Goal: Task Accomplishment & Management: Manage account settings

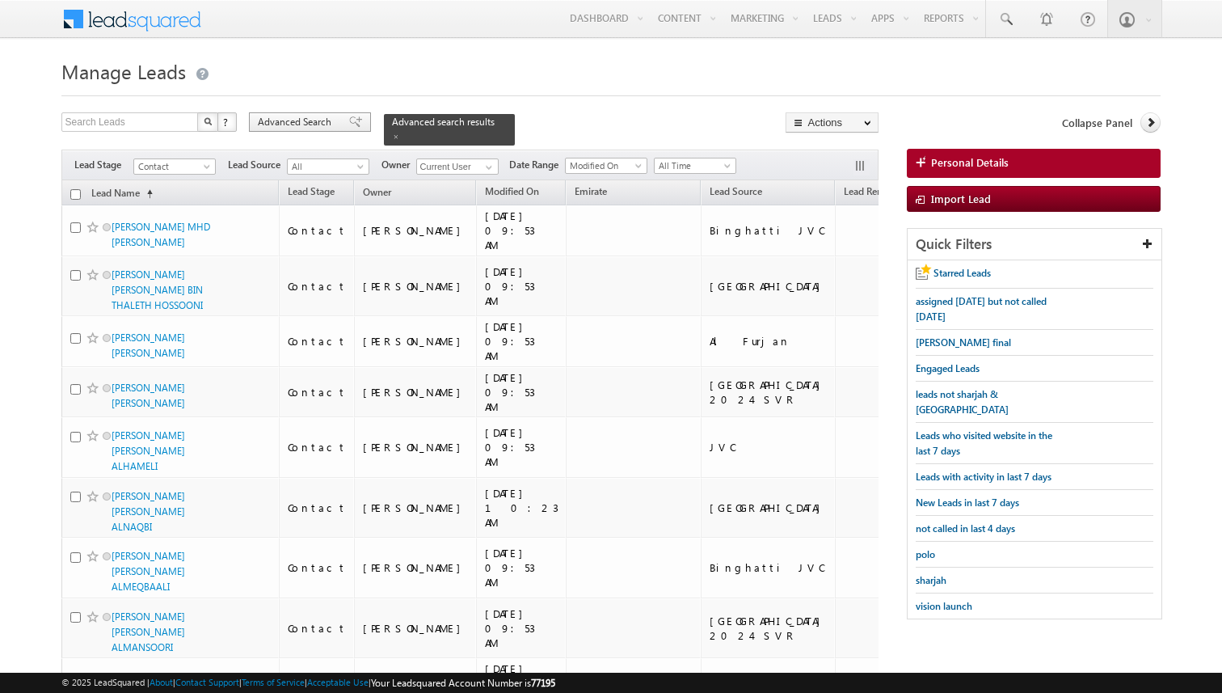
click at [321, 125] on span "Advanced Search" at bounding box center [297, 122] width 78 height 15
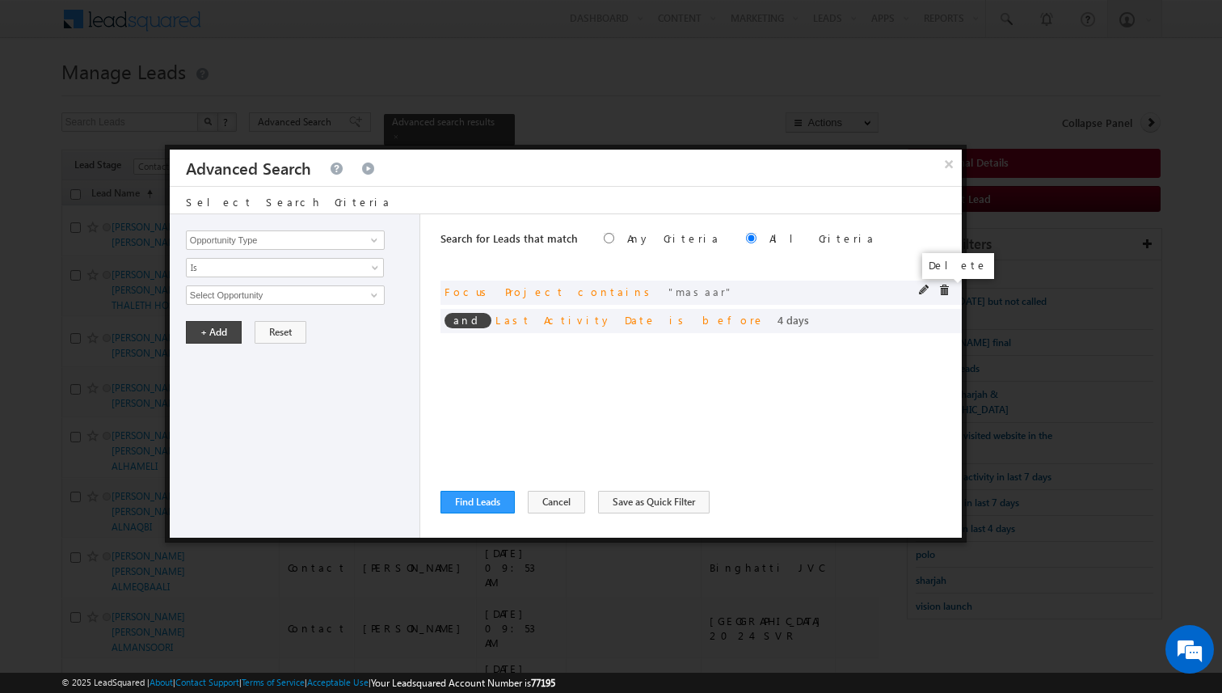
click at [943, 290] on span at bounding box center [944, 290] width 11 height 11
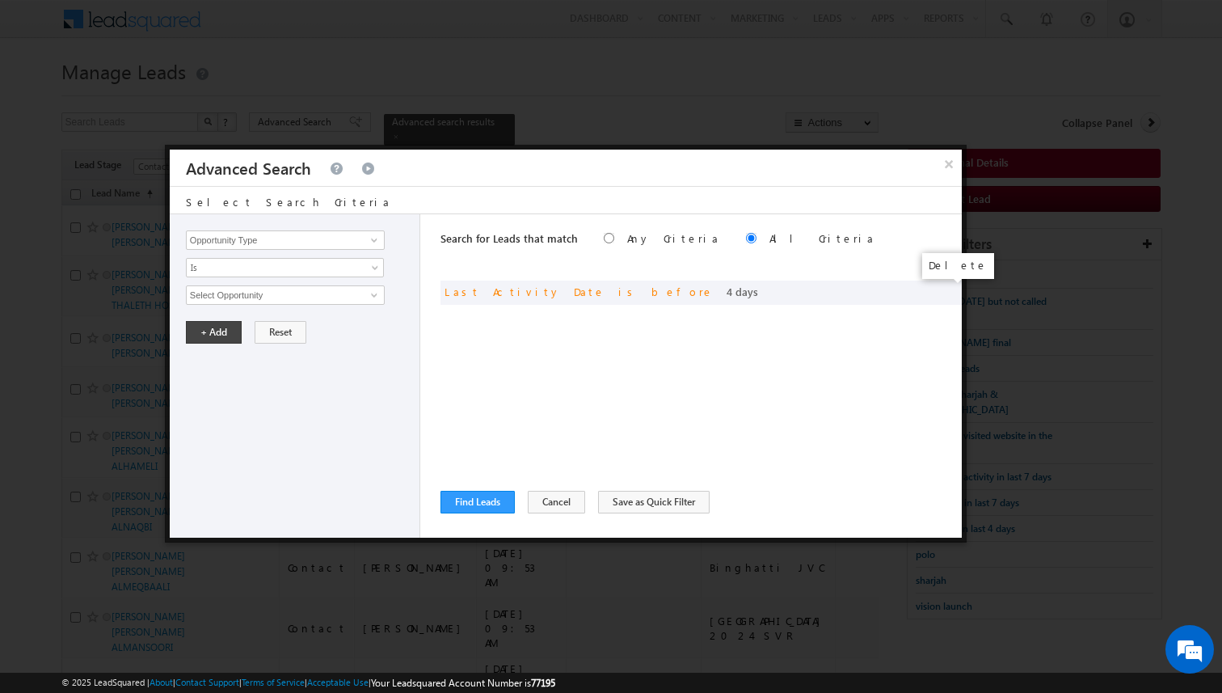
click at [0, 0] on span at bounding box center [0, 0] width 0 height 0
click at [399, 313] on div "Opportunity Type Lead Activity Task Sales Group Prospect Id Address 1 Address 2…" at bounding box center [295, 375] width 251 height 323
click at [322, 242] on input "Opportunity Type" at bounding box center [285, 239] width 199 height 19
type input "Lead Activity"
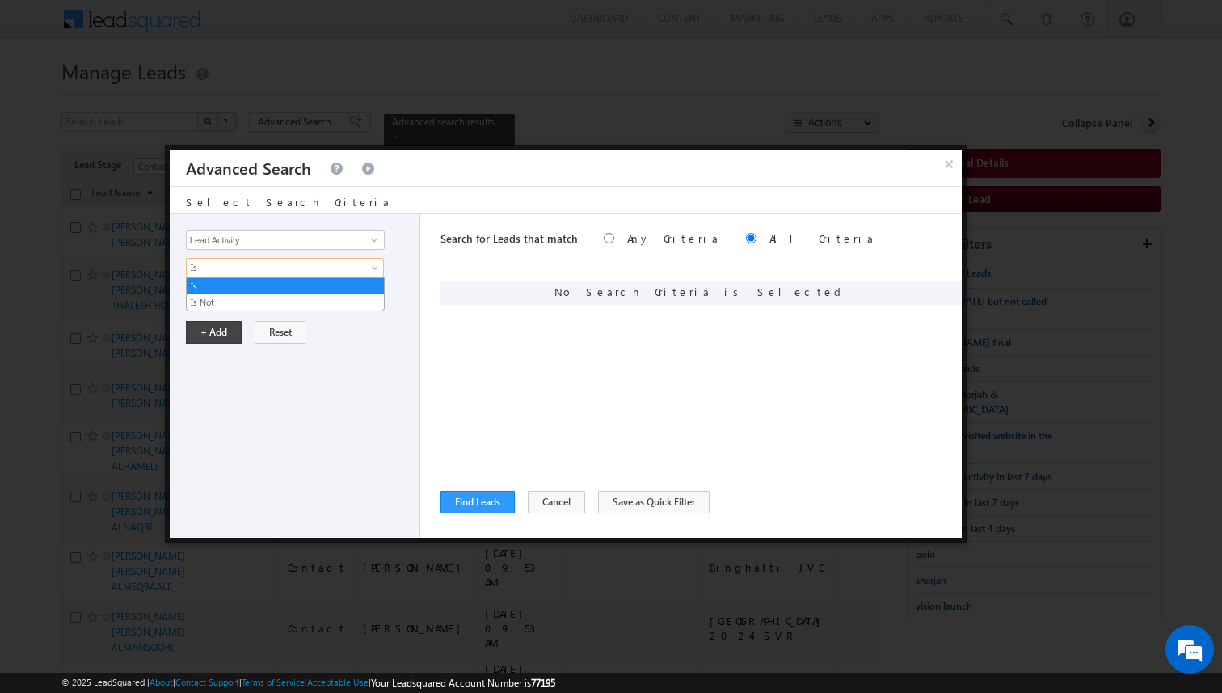
click at [302, 273] on span "Is" at bounding box center [274, 267] width 175 height 15
click at [255, 306] on link "Is Not" at bounding box center [285, 302] width 197 height 15
click at [258, 302] on input "Select Activity" at bounding box center [285, 294] width 199 height 19
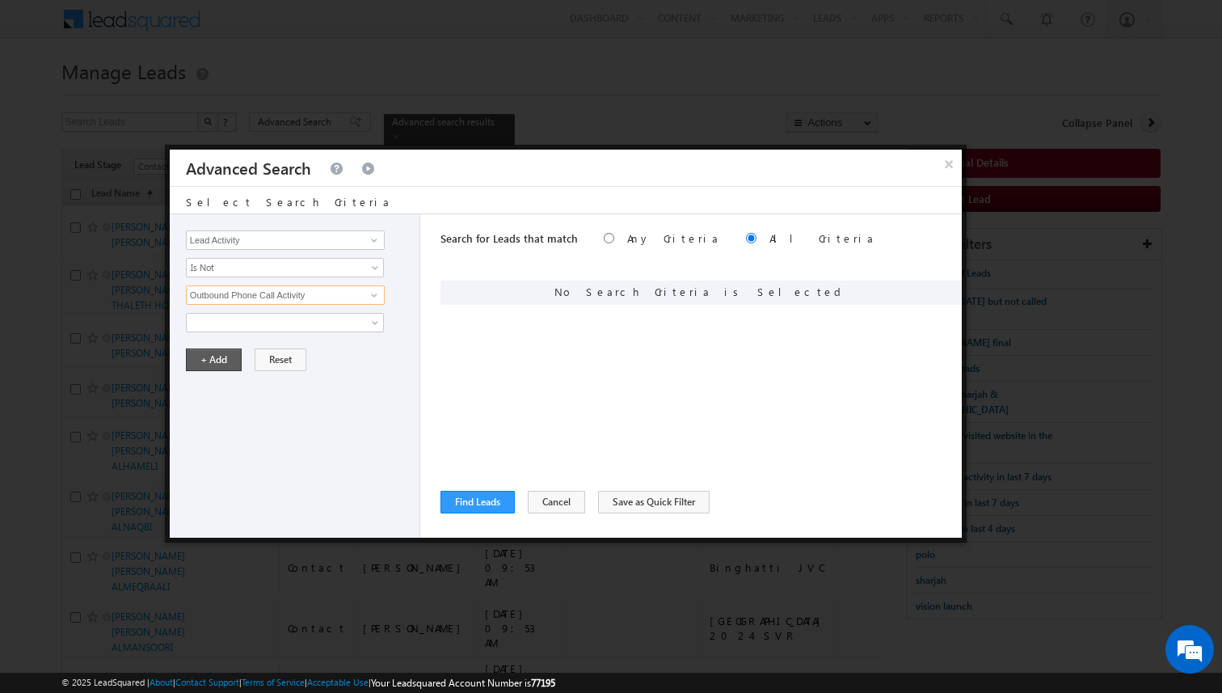
type input "Outbound Phone Call Activity"
click at [200, 357] on button "+ Add" at bounding box center [214, 359] width 56 height 23
click at [352, 240] on input "Opportunity Type" at bounding box center [285, 239] width 199 height 19
type input "Lead Source"
click at [327, 271] on span "Is" at bounding box center [274, 267] width 175 height 15
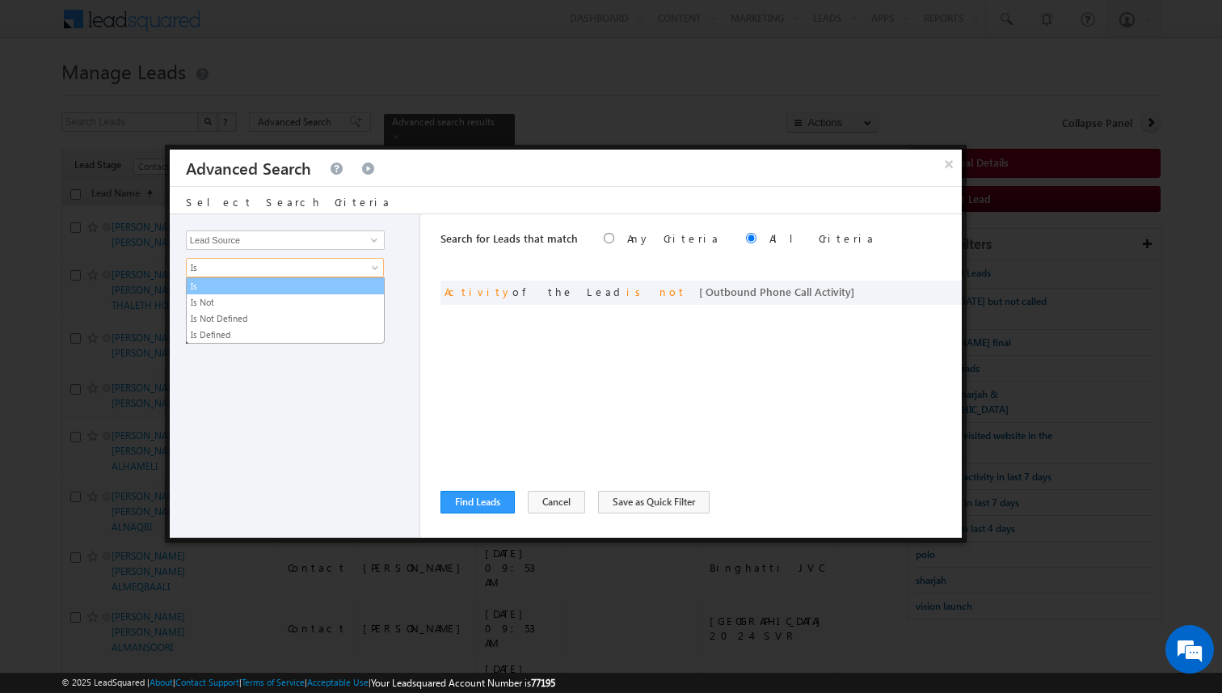
click at [272, 296] on link "Is Not" at bounding box center [285, 302] width 197 height 15
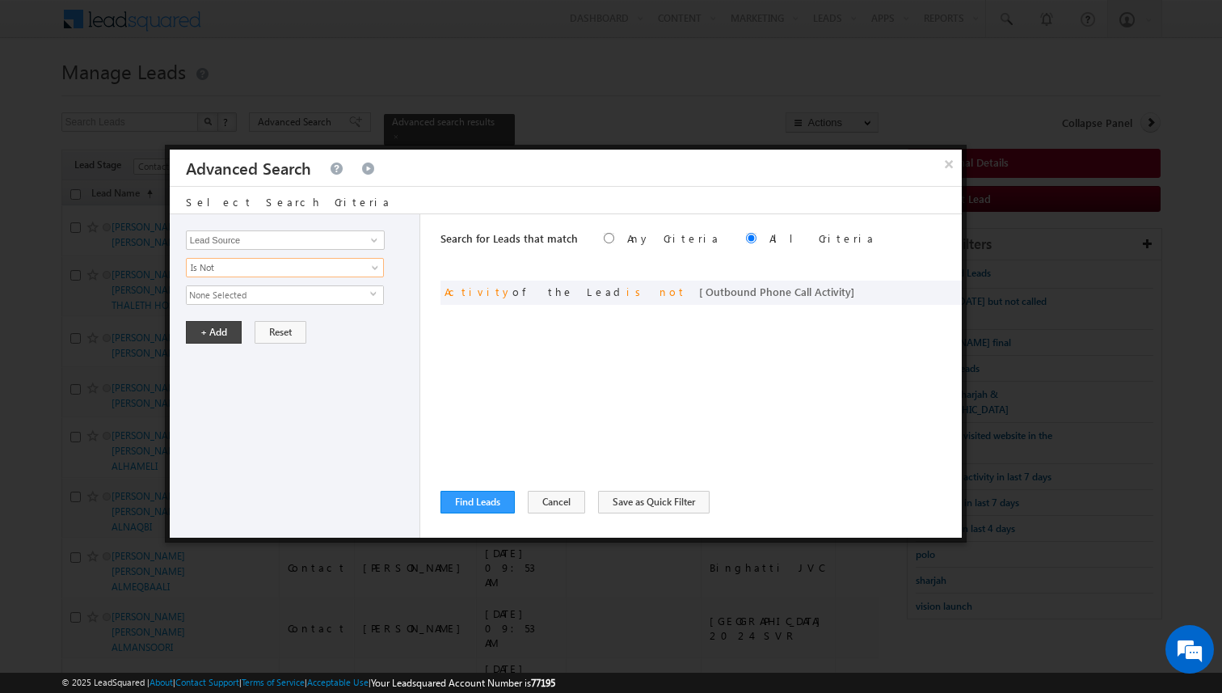
click at [265, 295] on span "None Selected" at bounding box center [279, 295] width 184 height 18
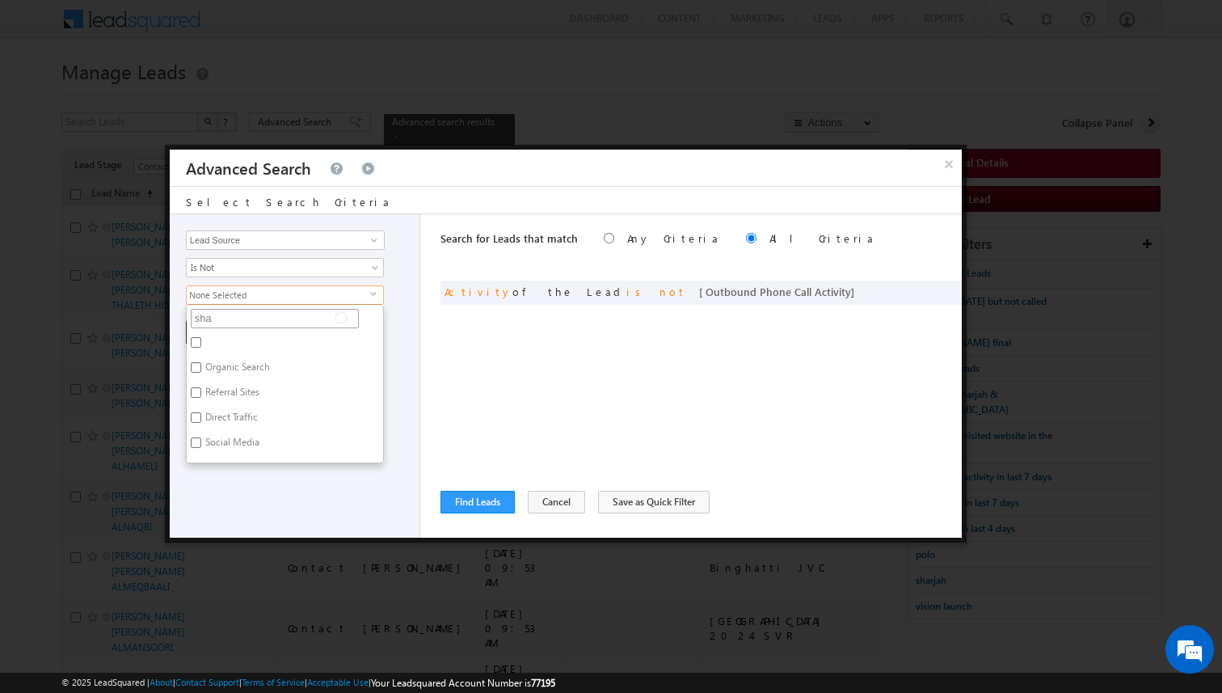
type input "shar"
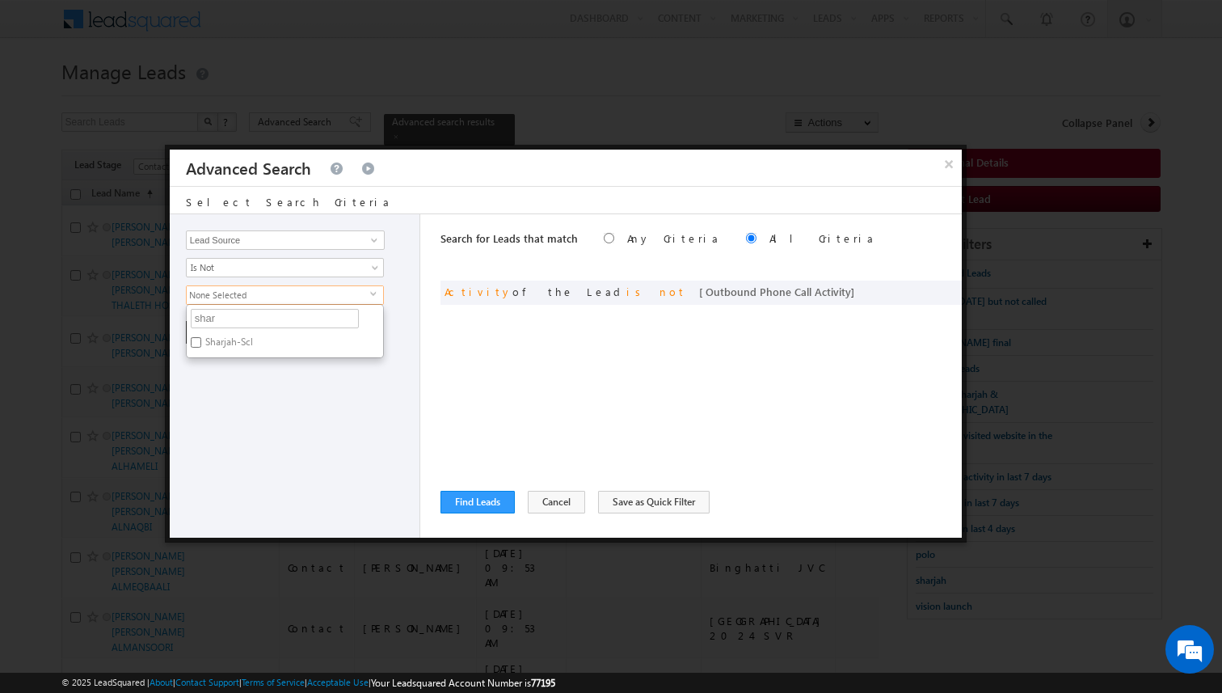
click at [247, 344] on label "Sharjah-Scl" at bounding box center [228, 344] width 82 height 25
click at [201, 344] on input "Sharjah-Scl" at bounding box center [196, 342] width 11 height 11
checkbox input "true"
click at [262, 386] on div "Opportunity Type Lead Activity Task Sales Group Prospect Id Address 1 Address 2…" at bounding box center [295, 375] width 251 height 323
click at [224, 338] on button "+ Add" at bounding box center [214, 332] width 56 height 23
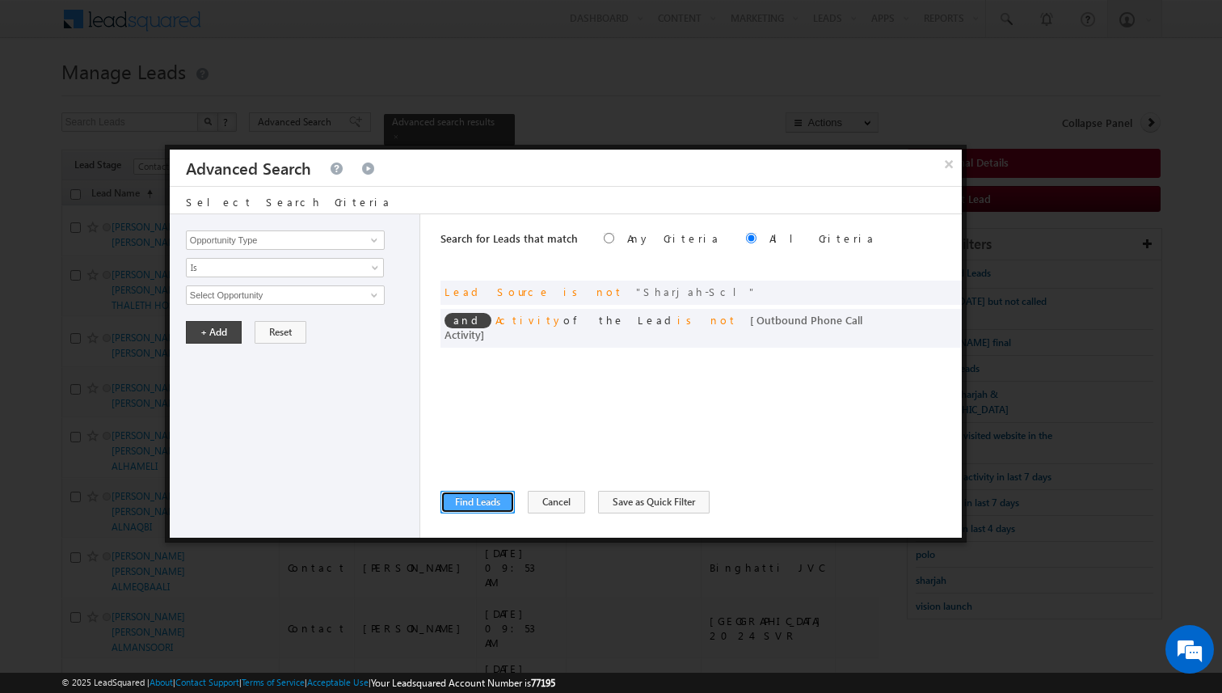
click at [462, 504] on button "Find Leads" at bounding box center [478, 502] width 74 height 23
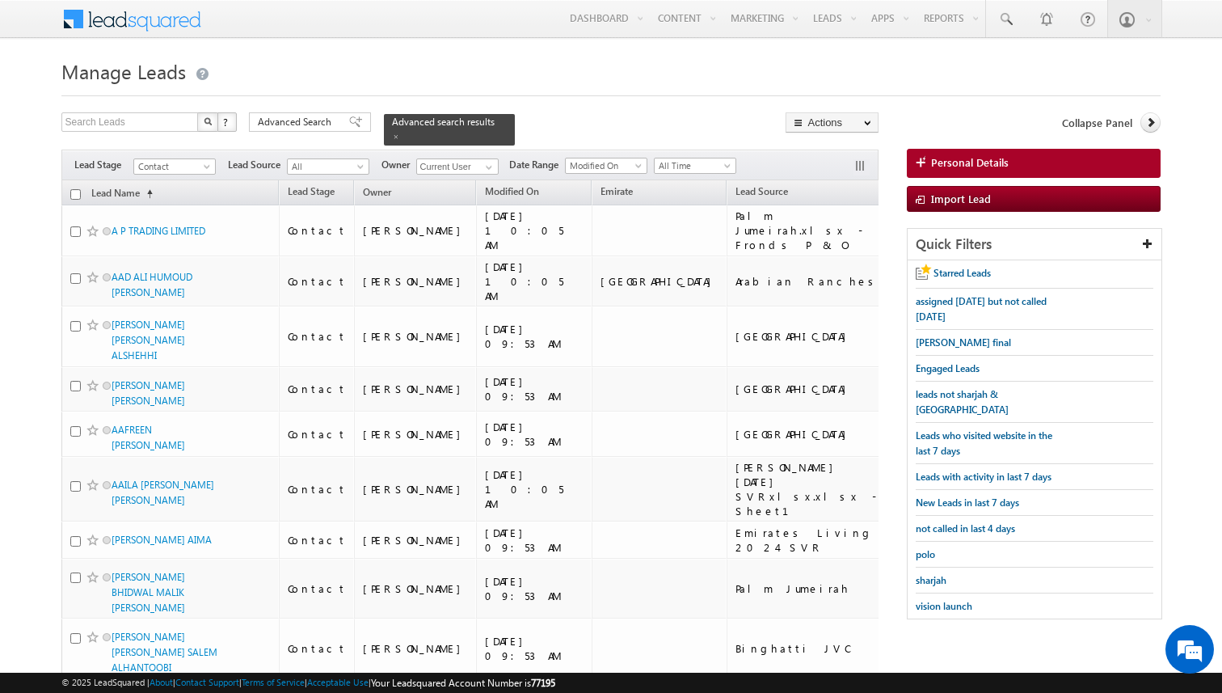
click at [74, 193] on input "checkbox" at bounding box center [75, 194] width 11 height 11
checkbox input "true"
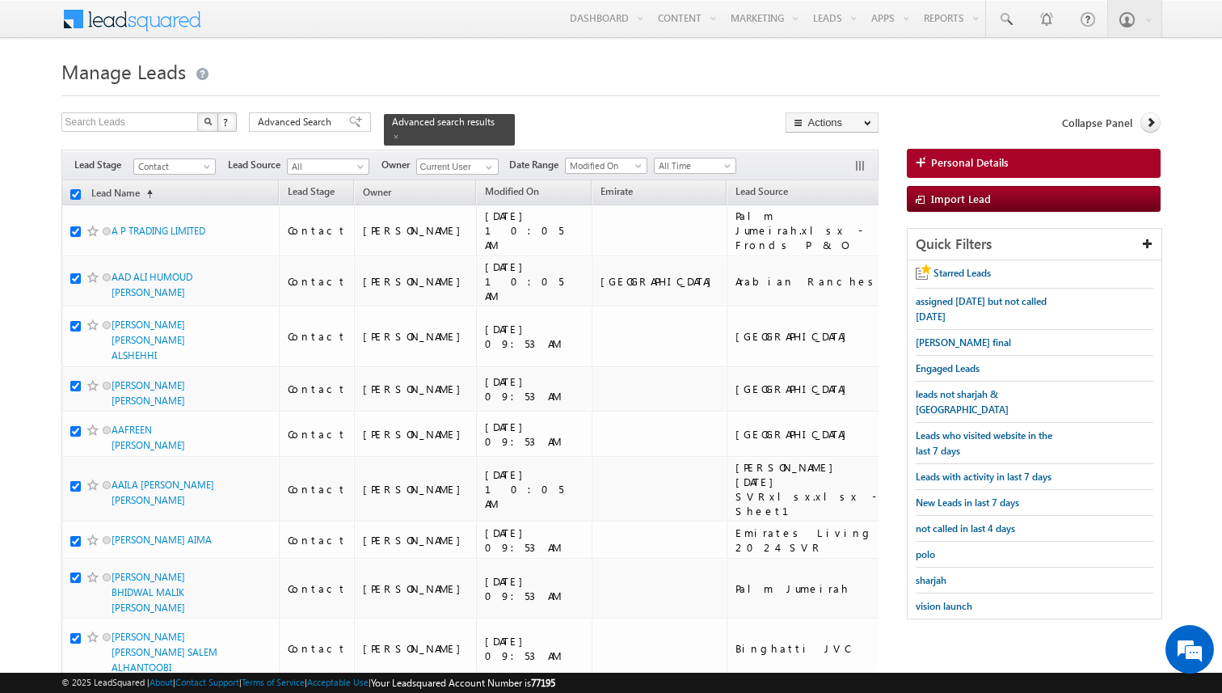
checkbox input "true"
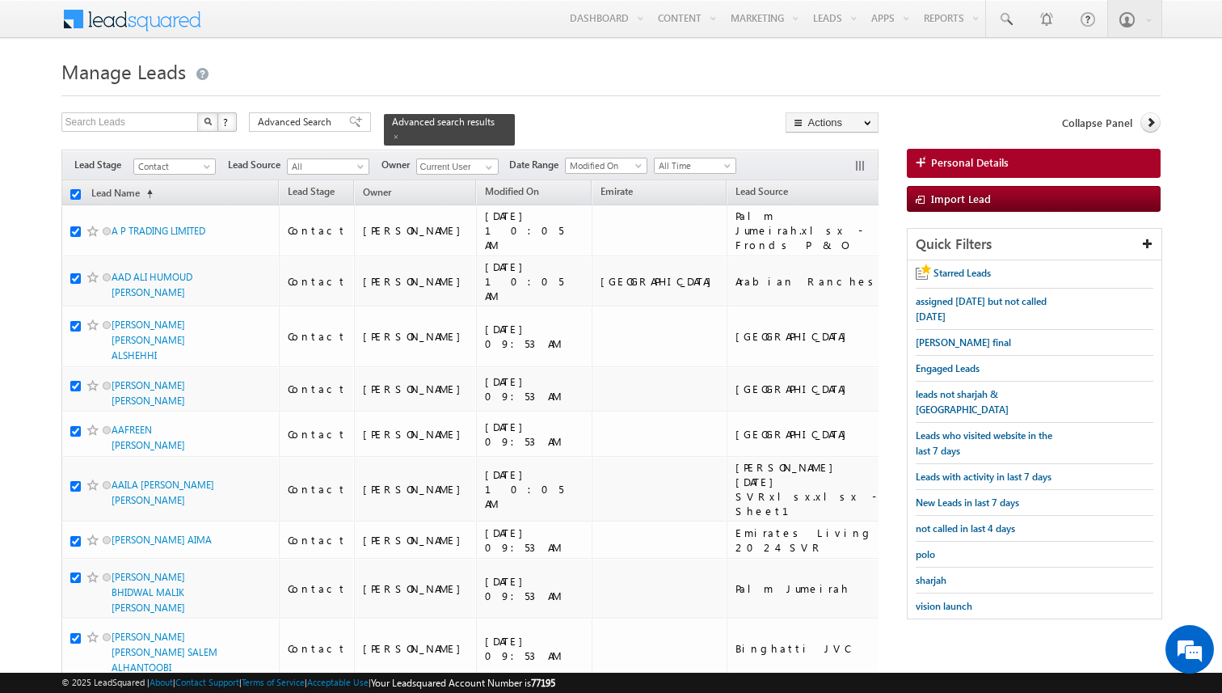
checkbox input "true"
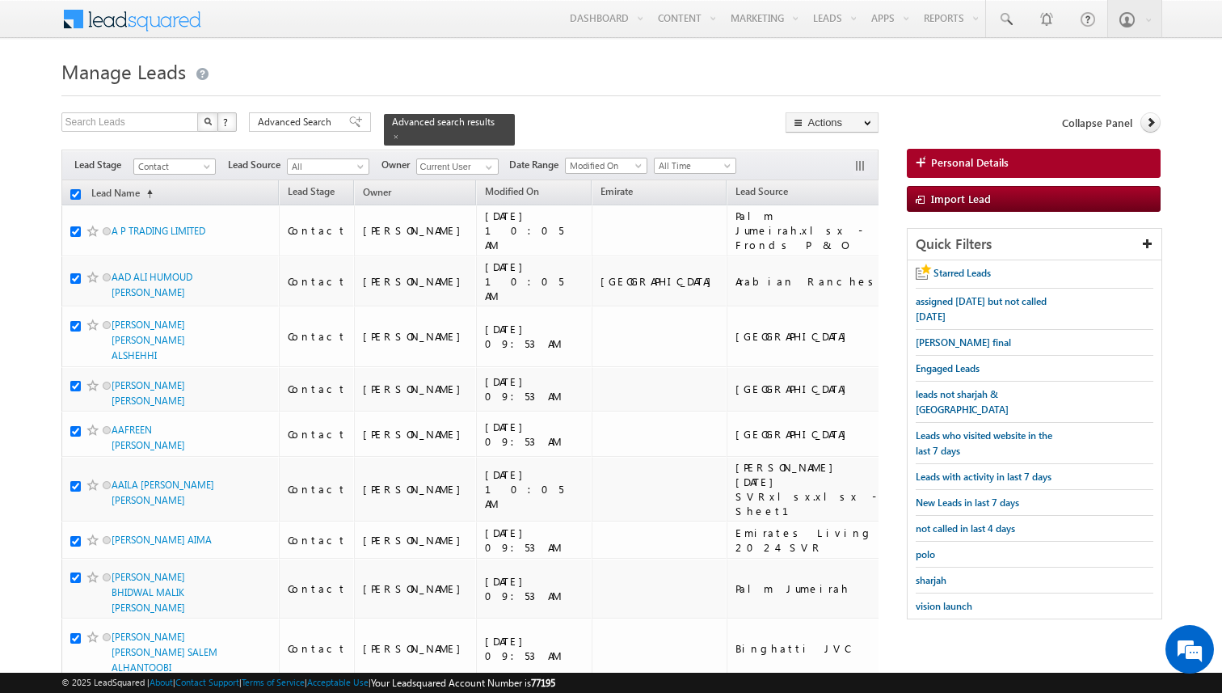
checkbox input "true"
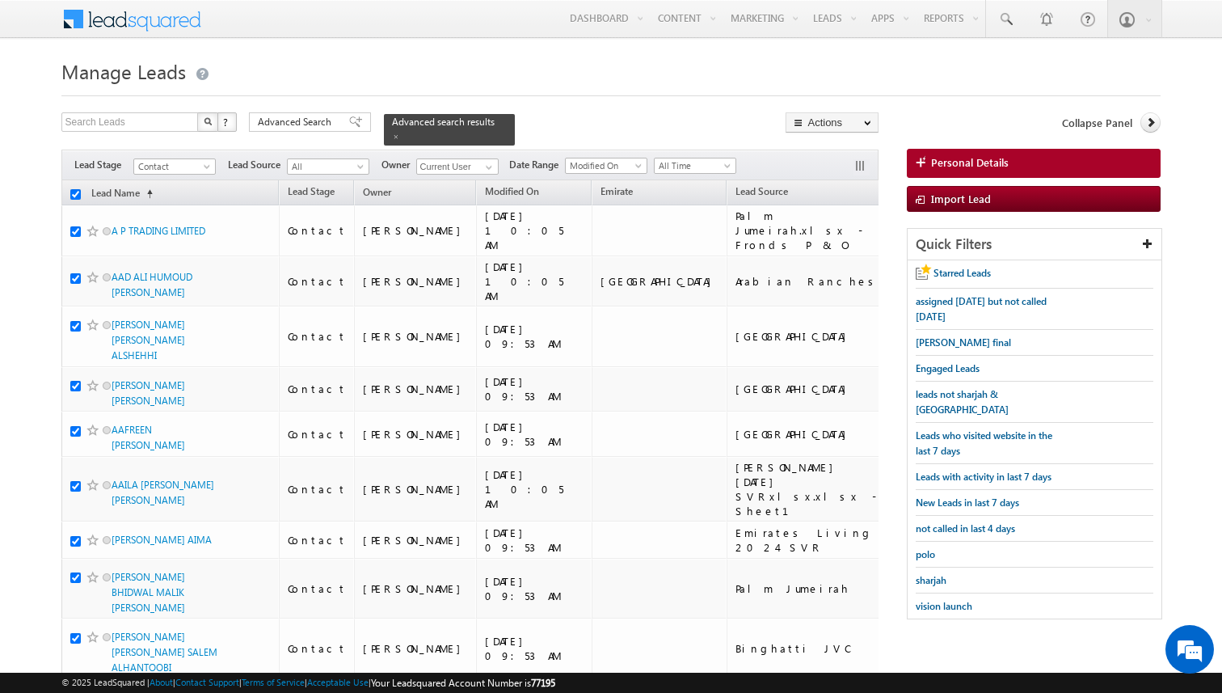
checkbox input "true"
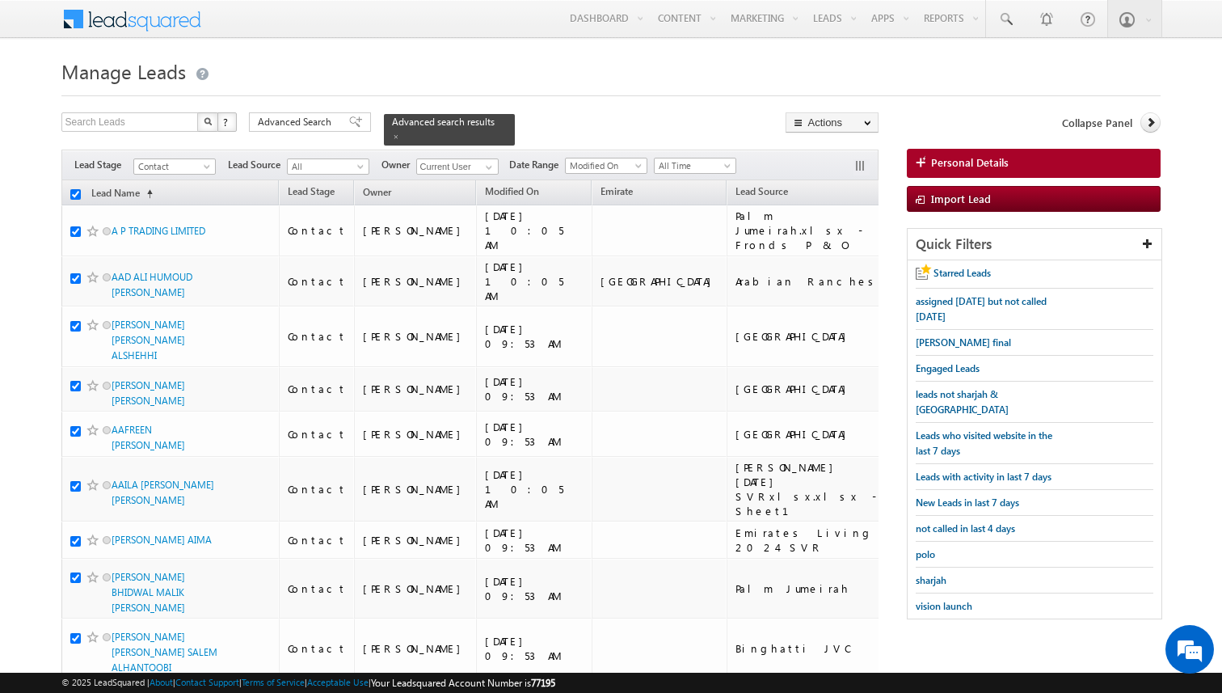
checkbox input "true"
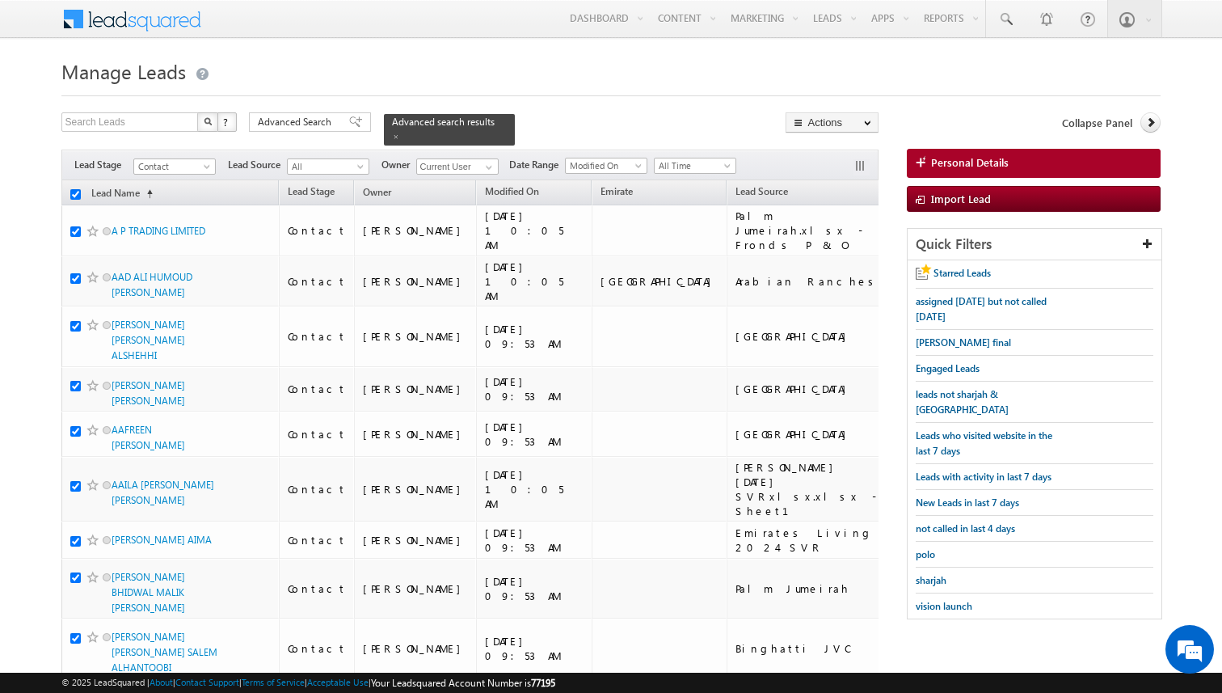
checkbox input "true"
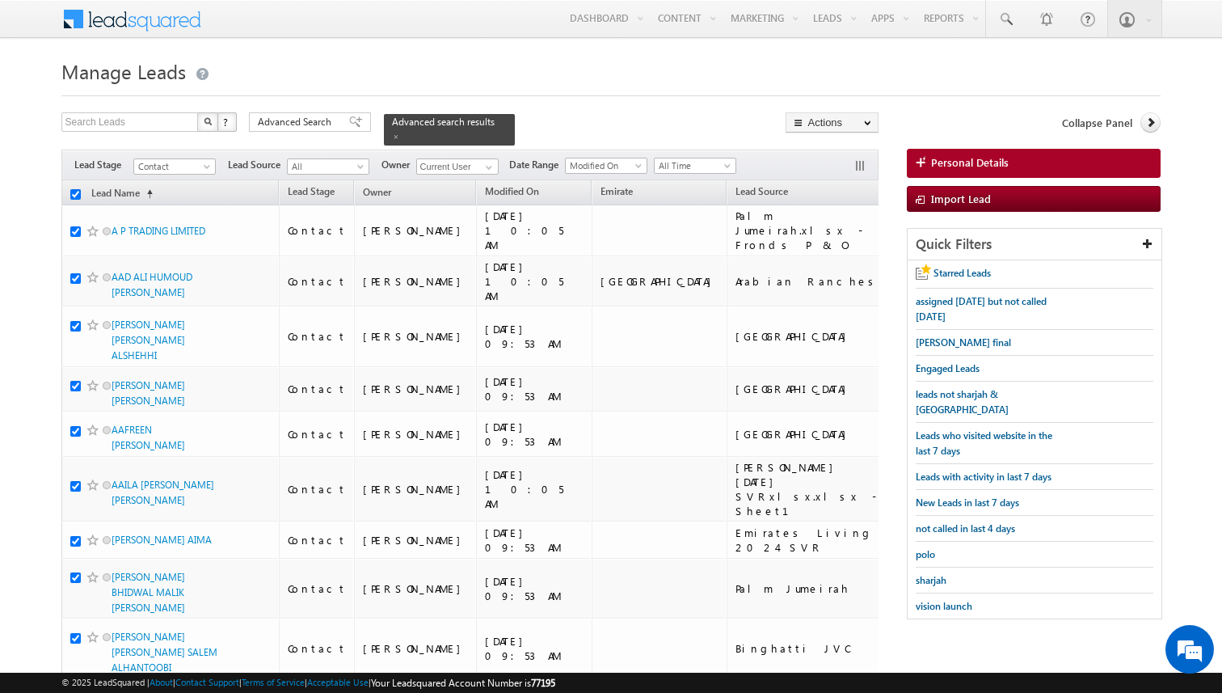
checkbox input "true"
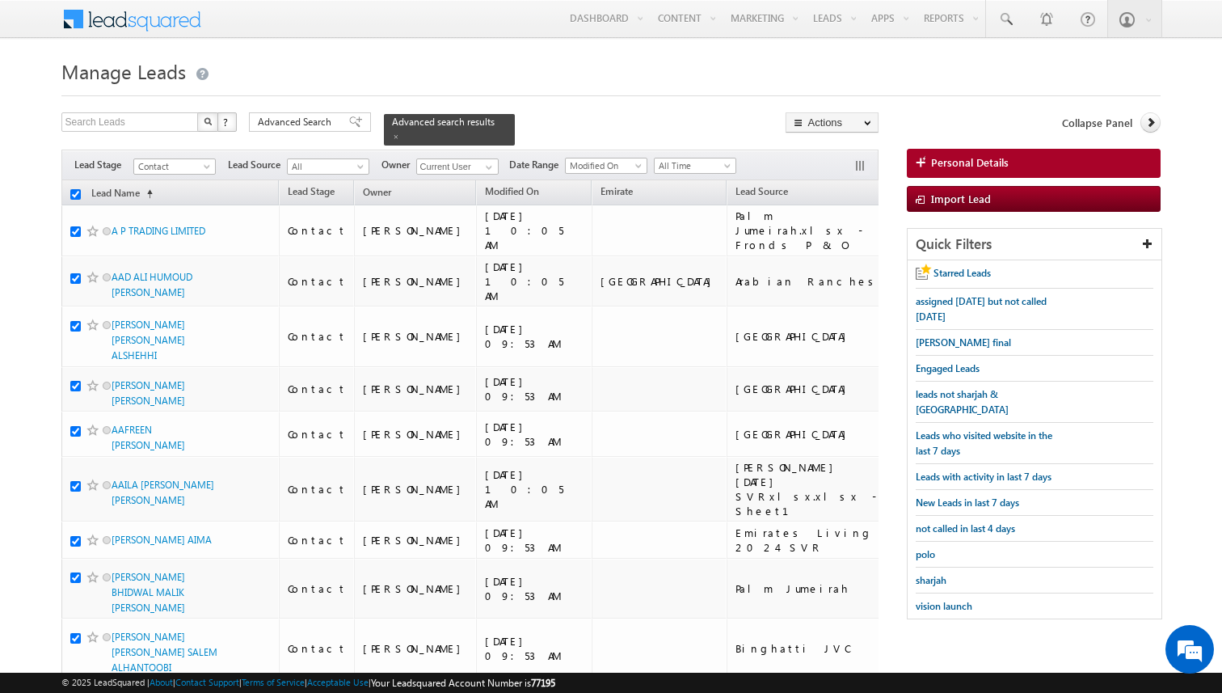
checkbox input "true"
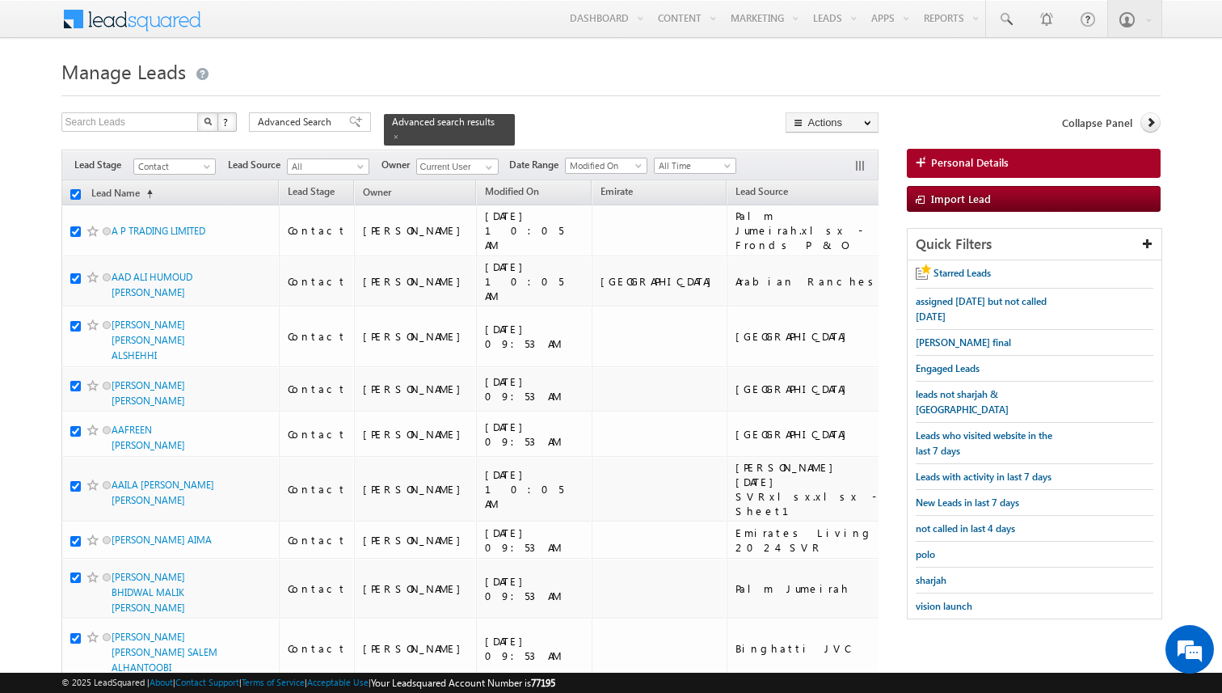
checkbox input "true"
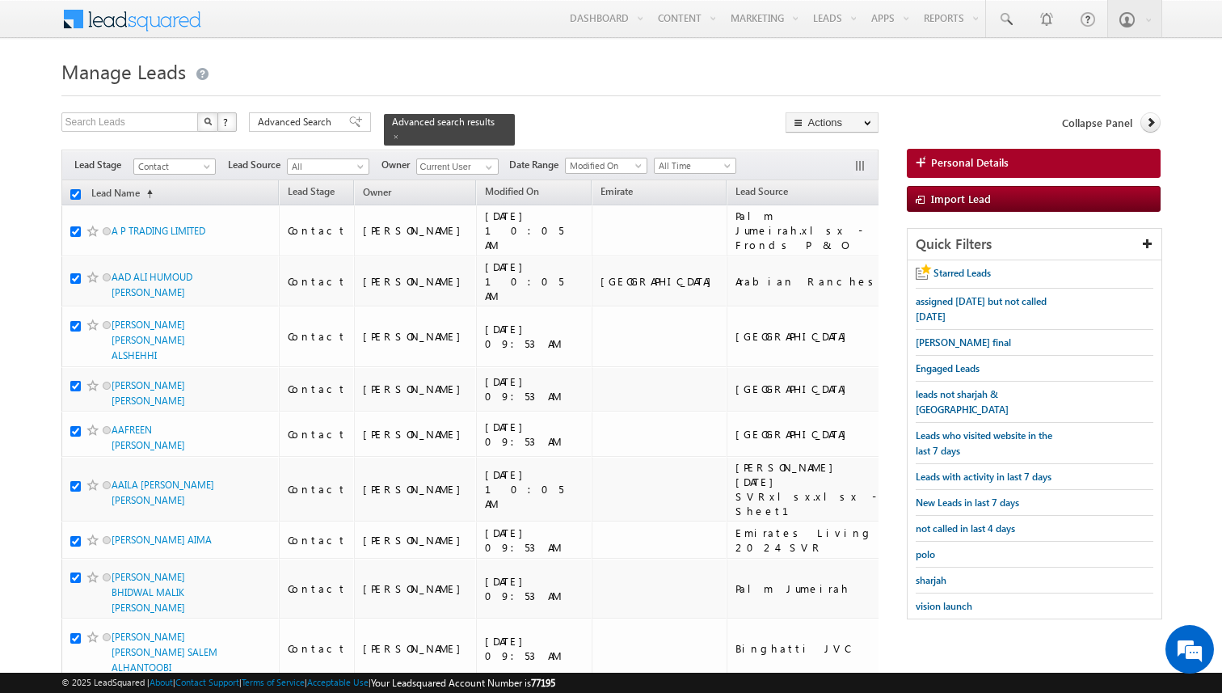
checkbox input "true"
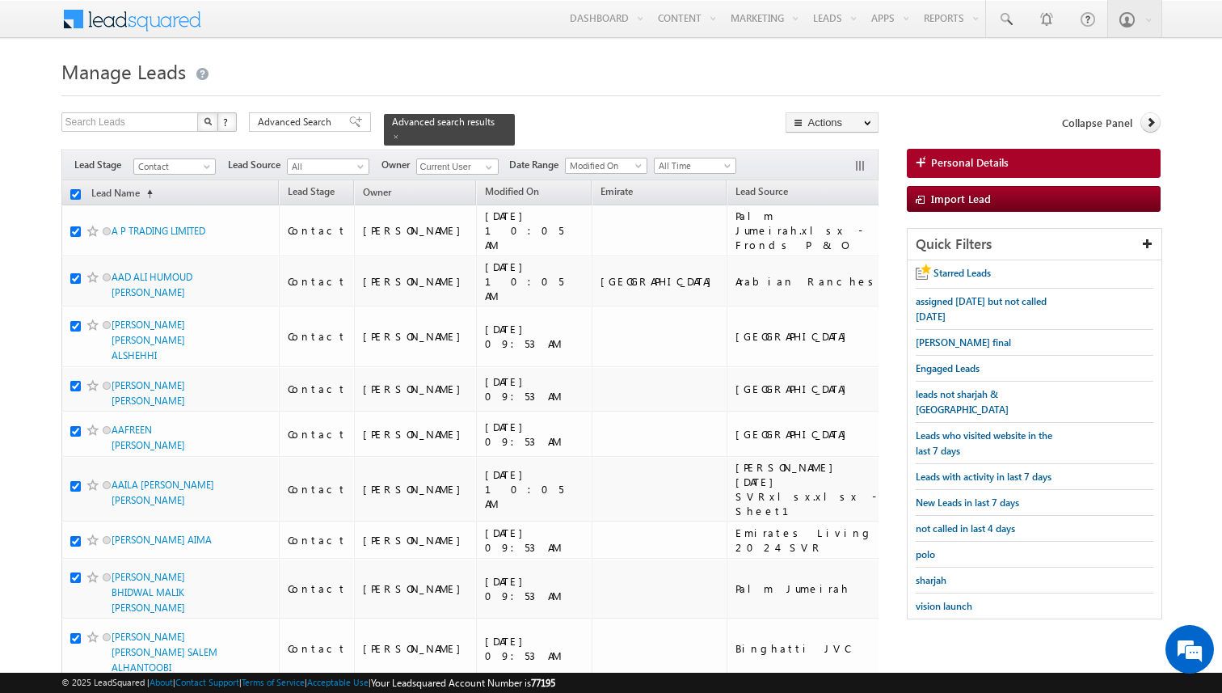
checkbox input "true"
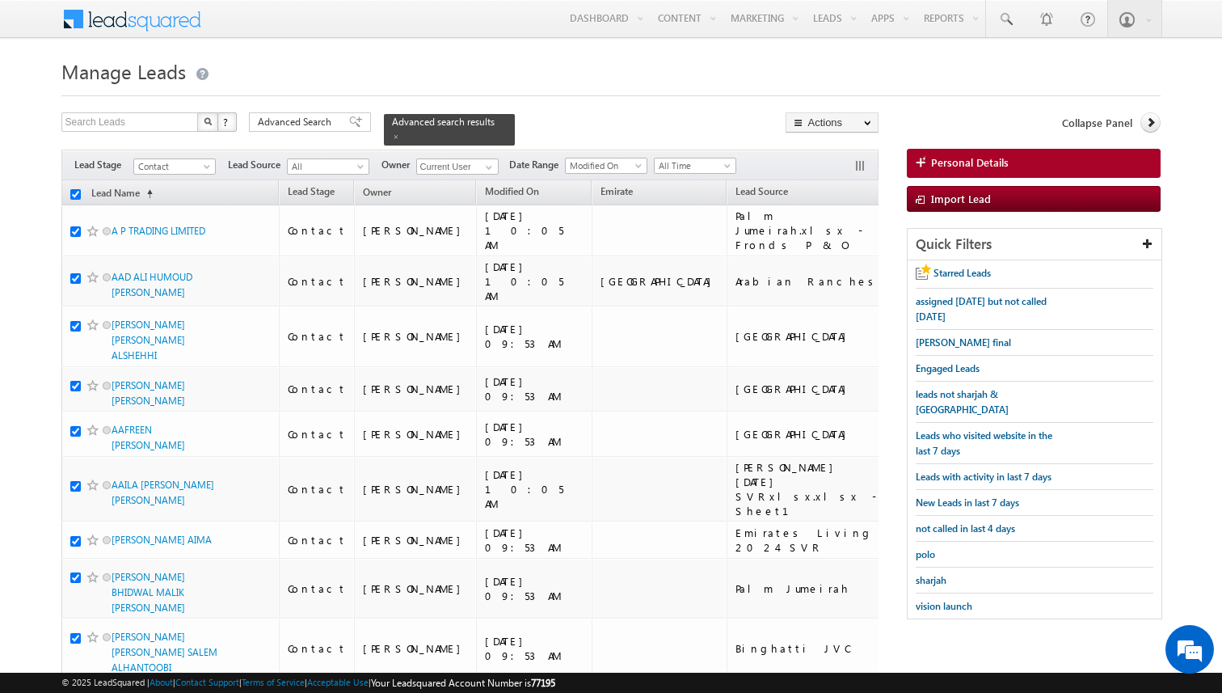
checkbox input "true"
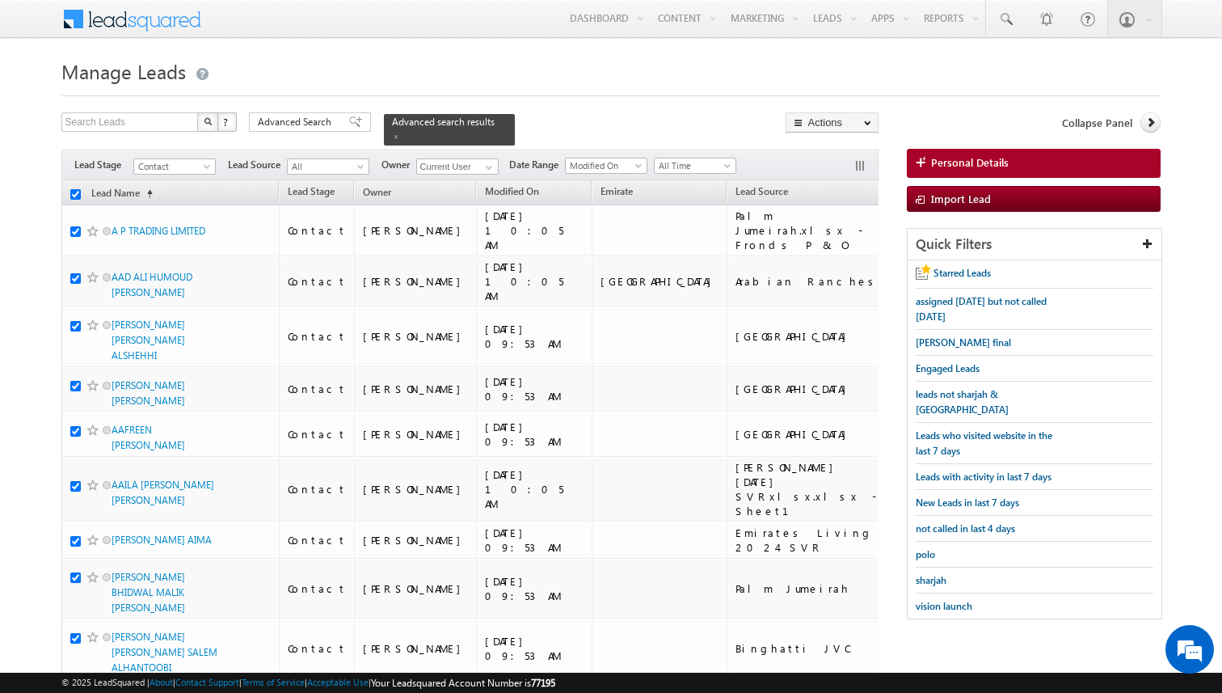
checkbox input "true"
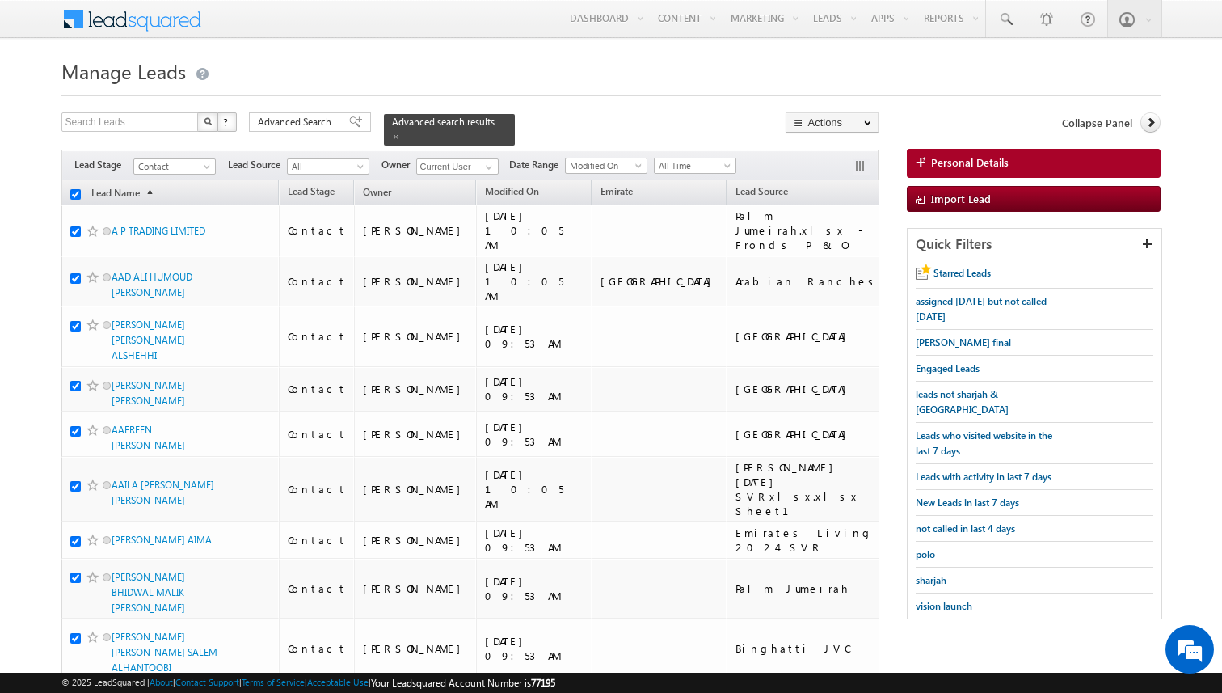
checkbox input "true"
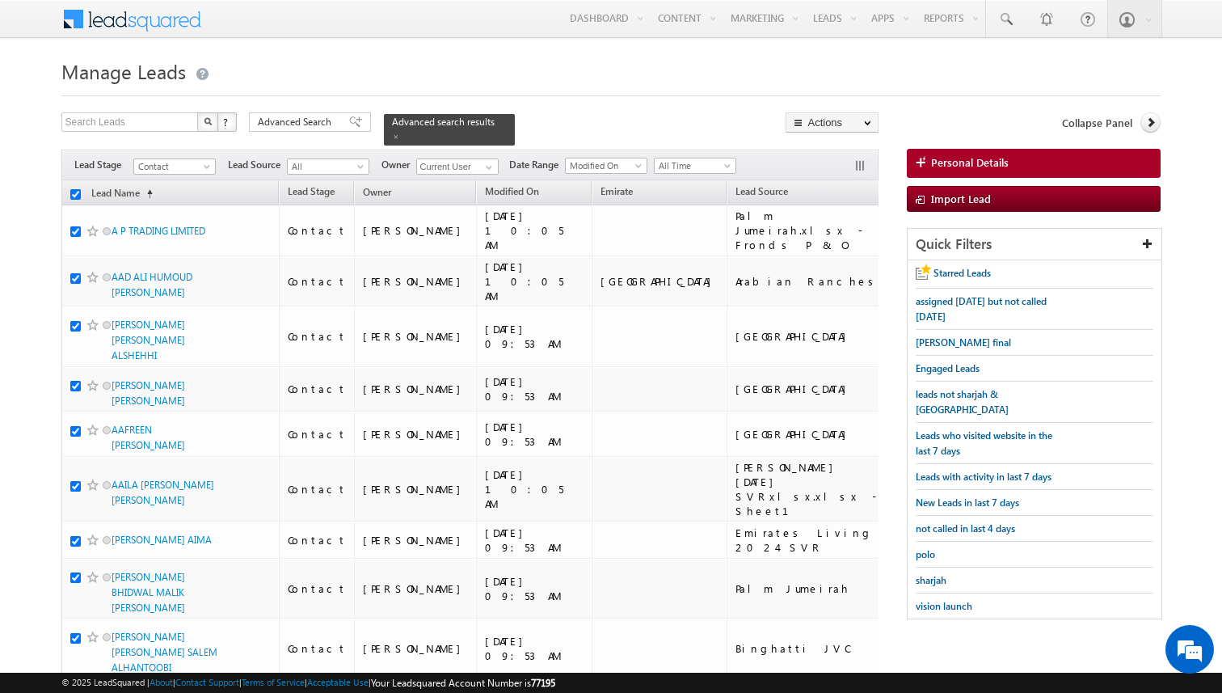
checkbox input "true"
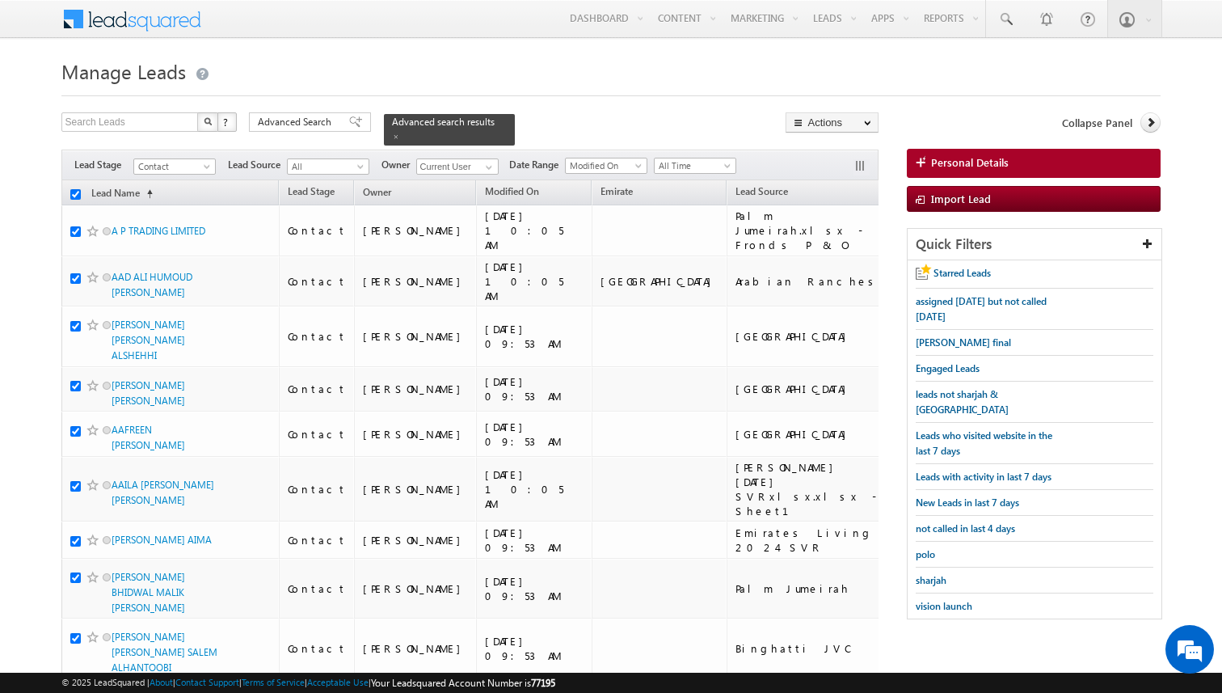
checkbox input "true"
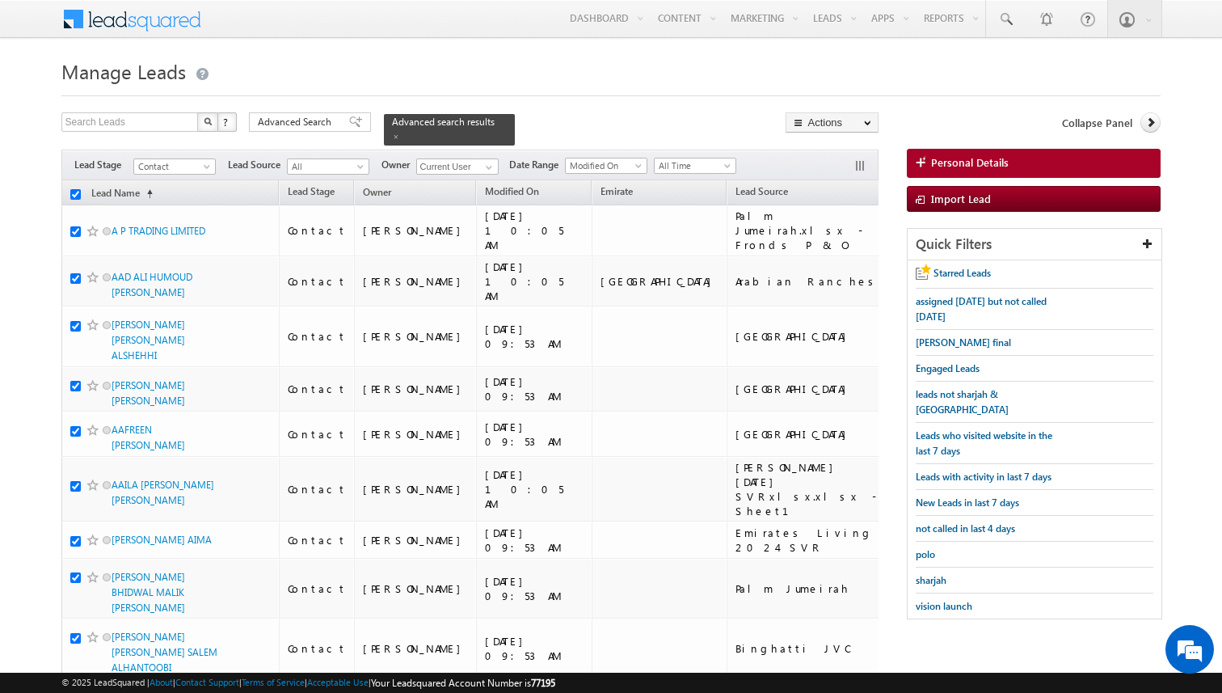
checkbox input "true"
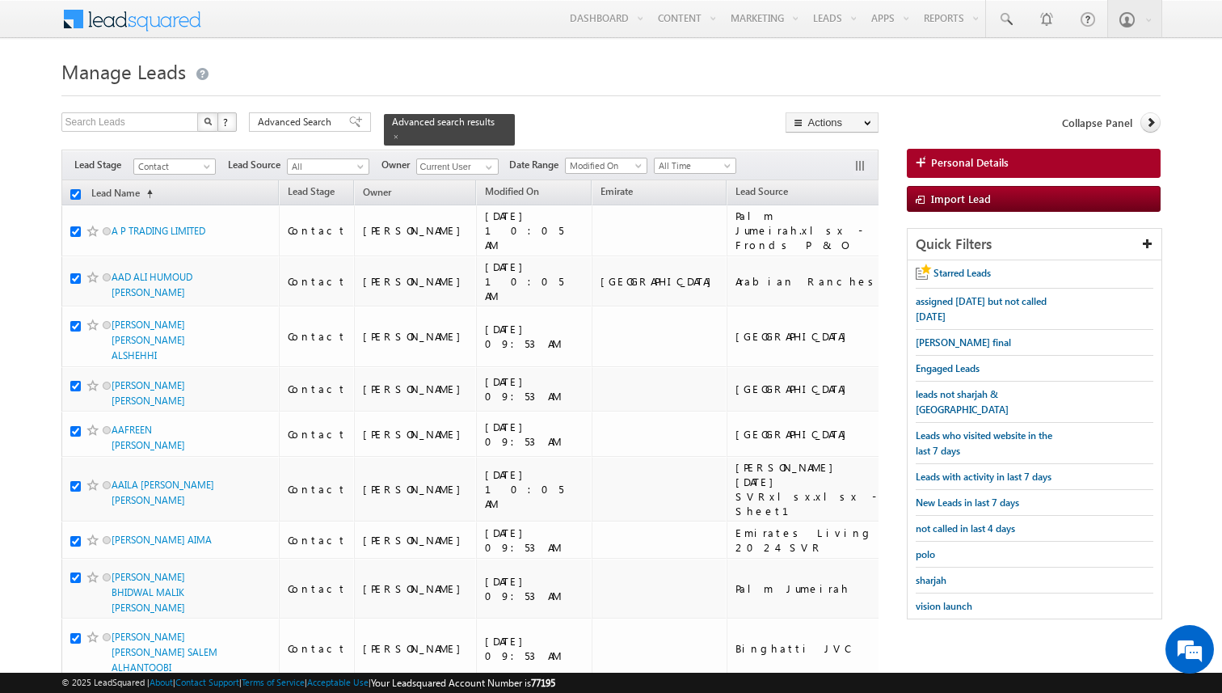
checkbox input "true"
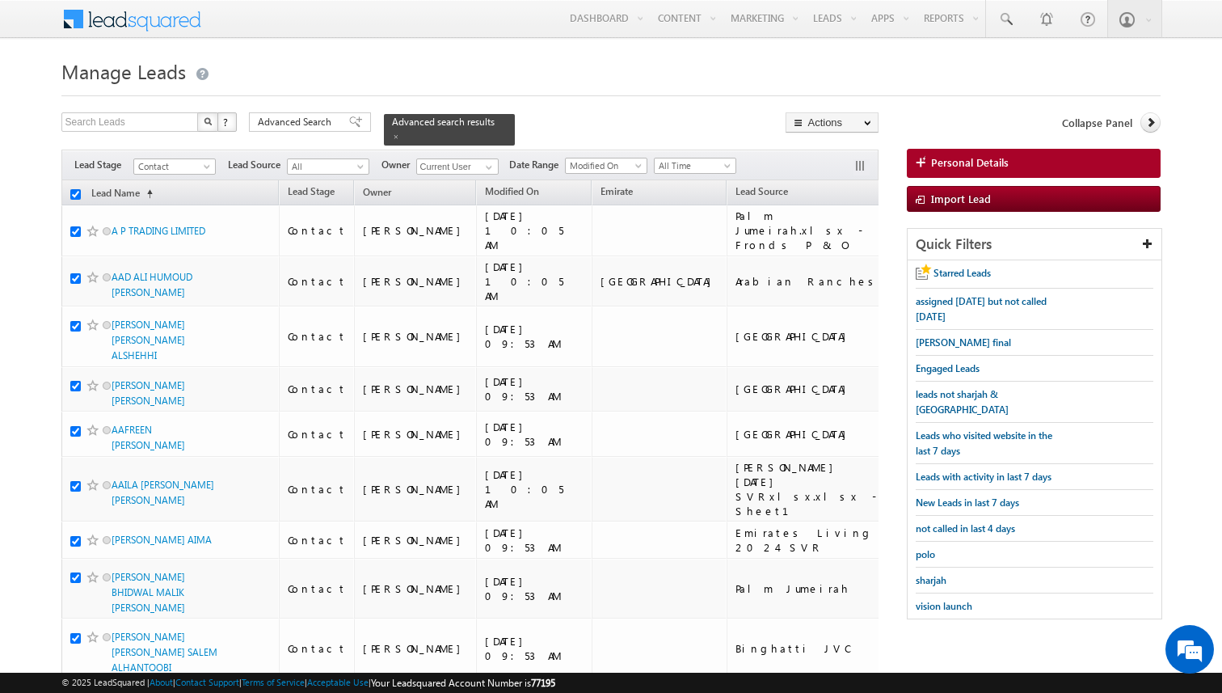
checkbox input "true"
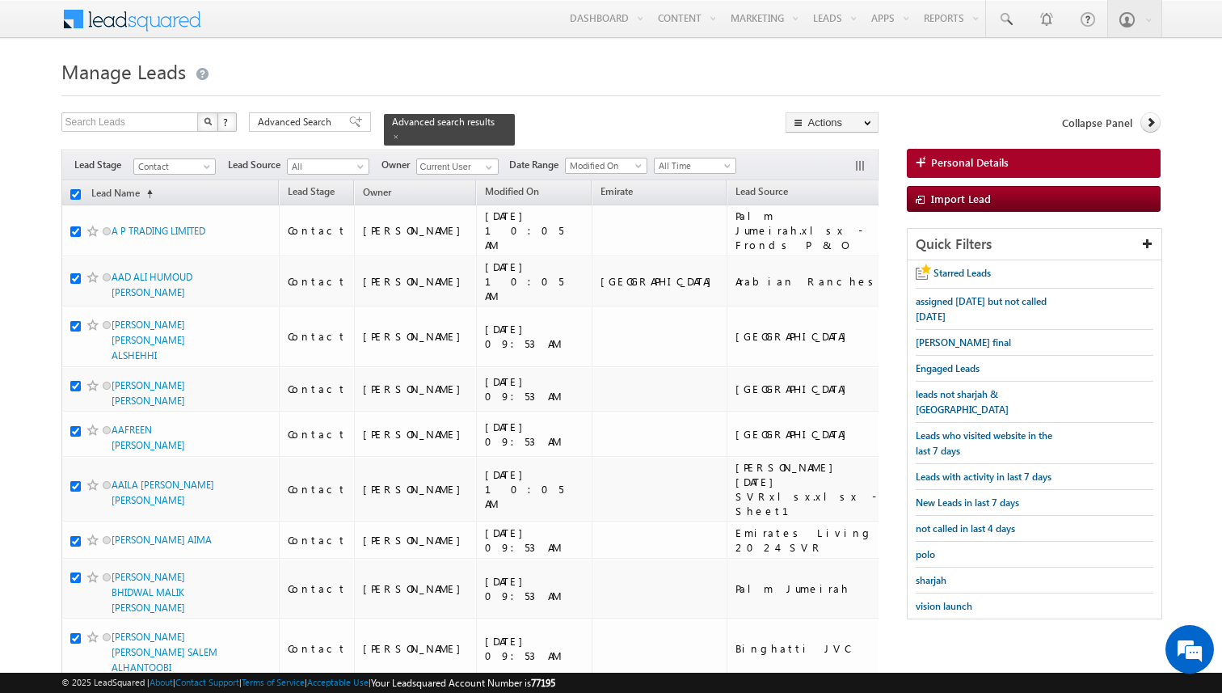
checkbox input "true"
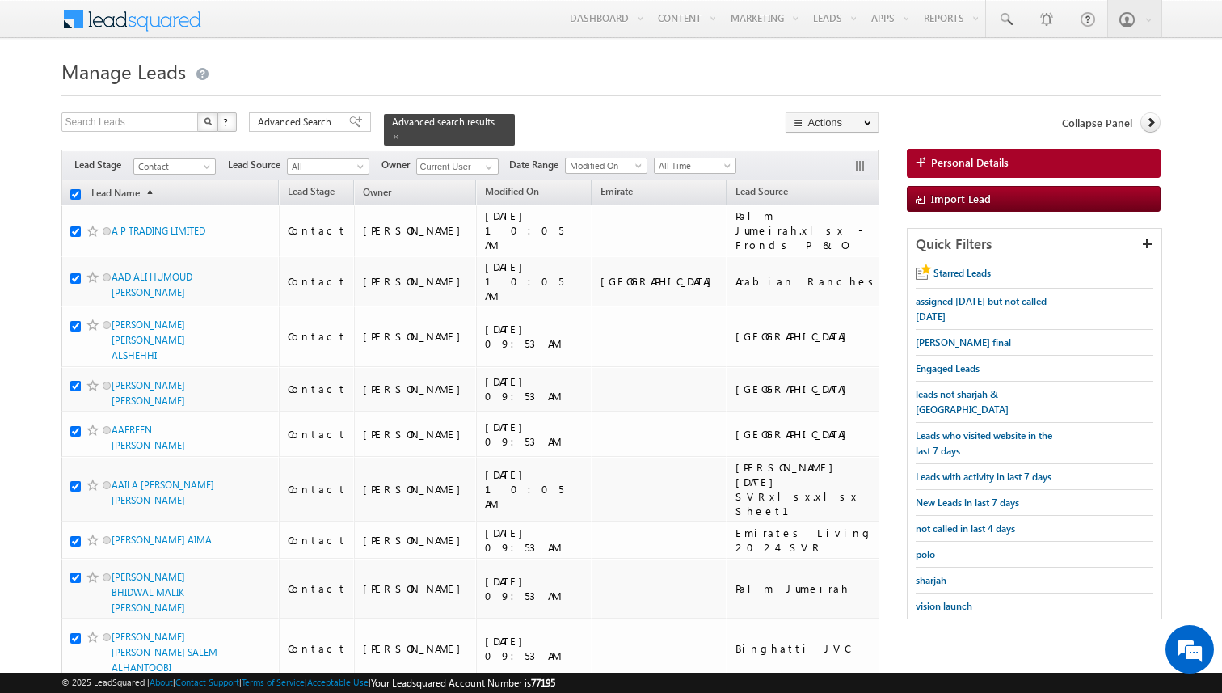
checkbox input "true"
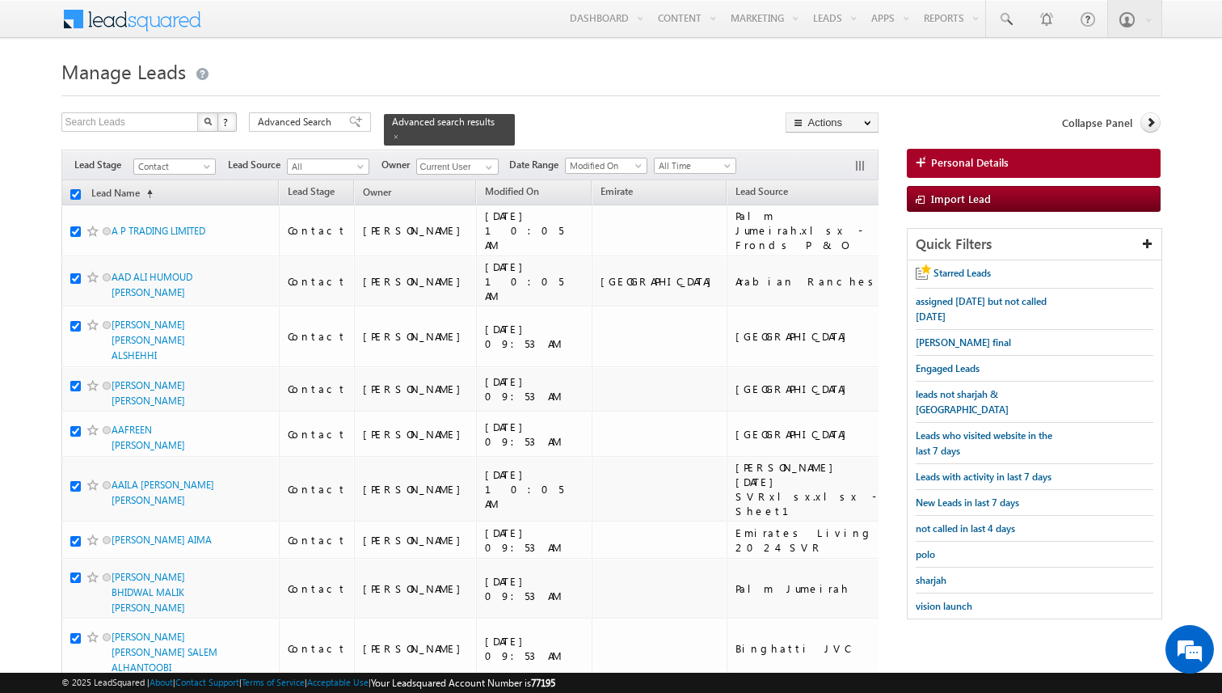
checkbox input "true"
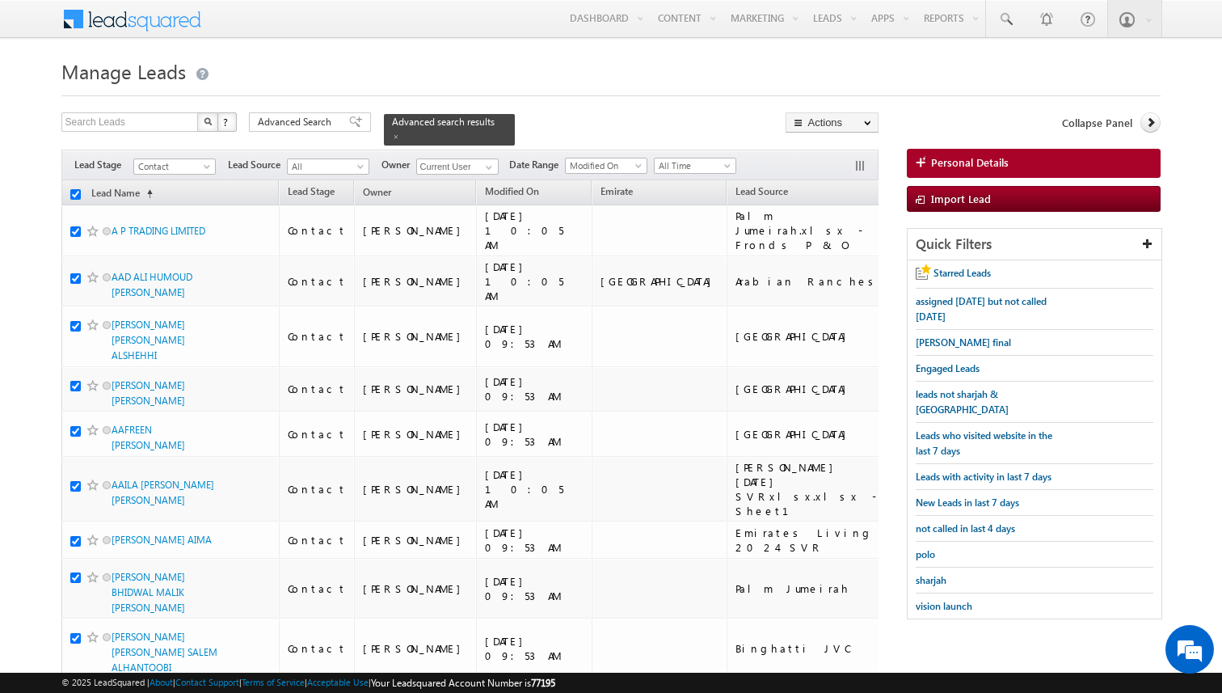
checkbox input "true"
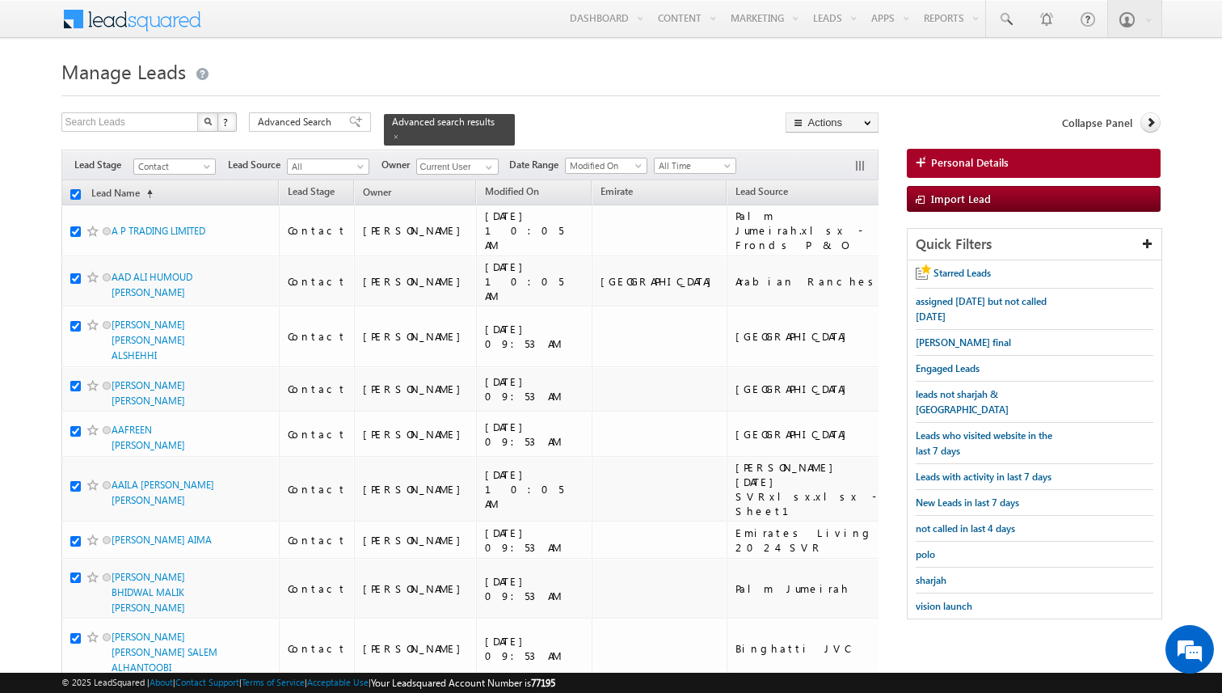
checkbox input "true"
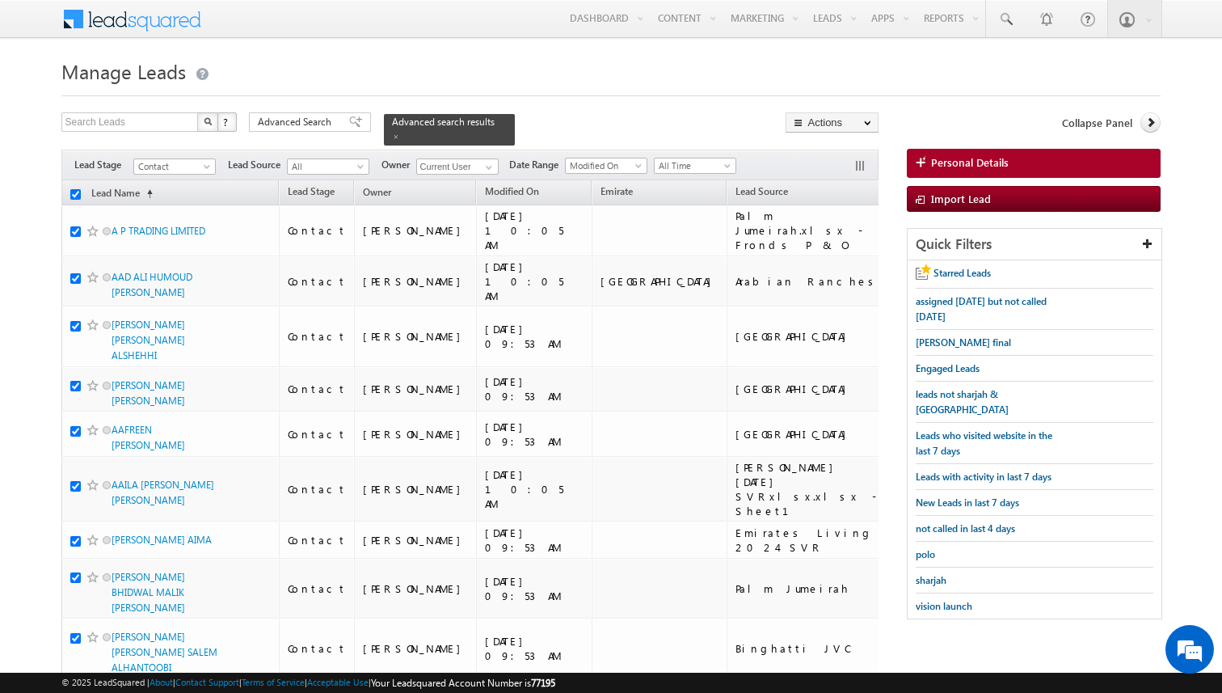
checkbox input "true"
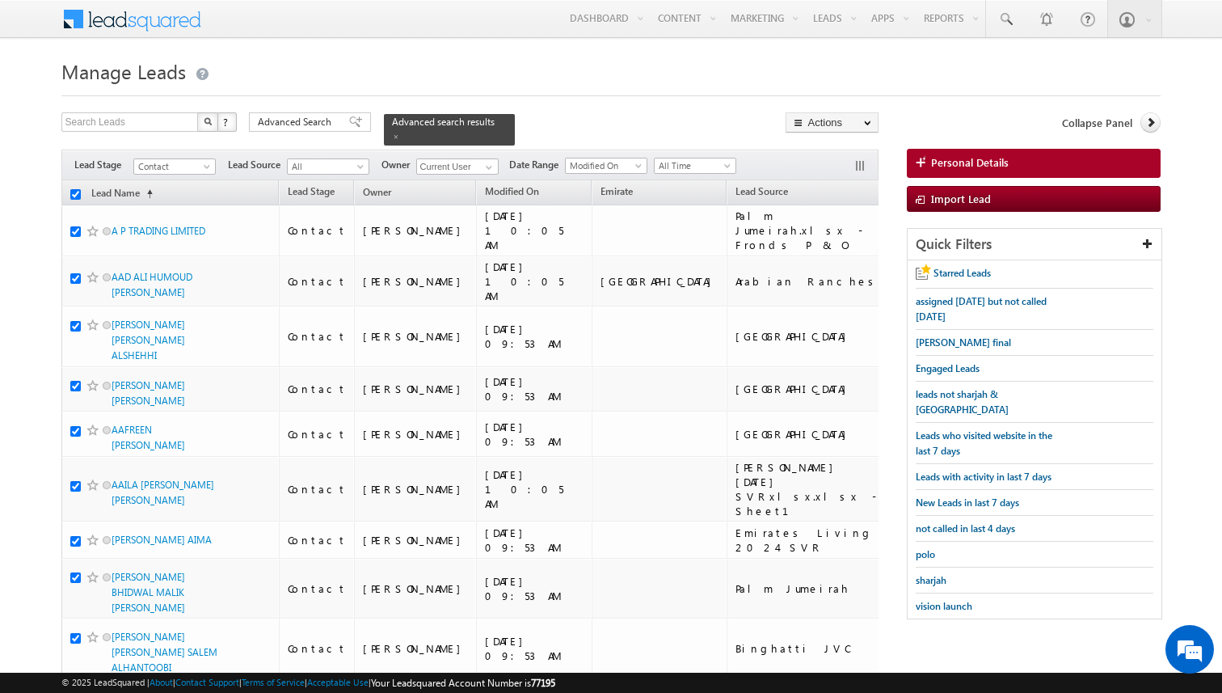
checkbox input "true"
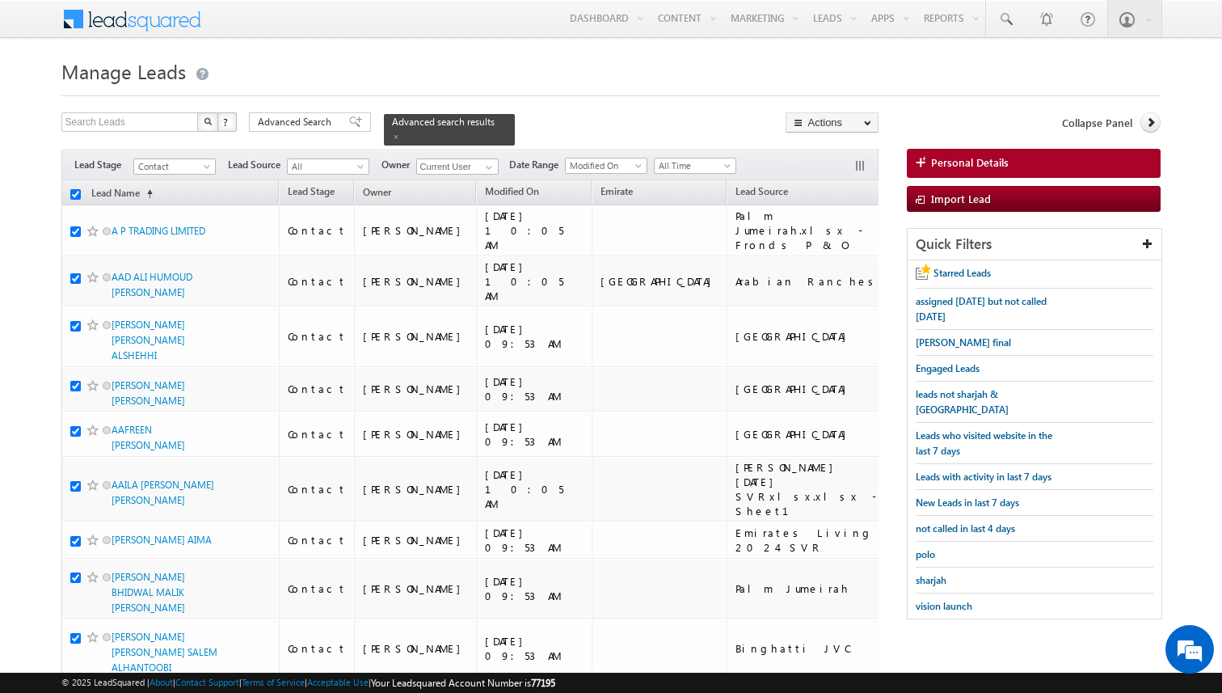
checkbox input "true"
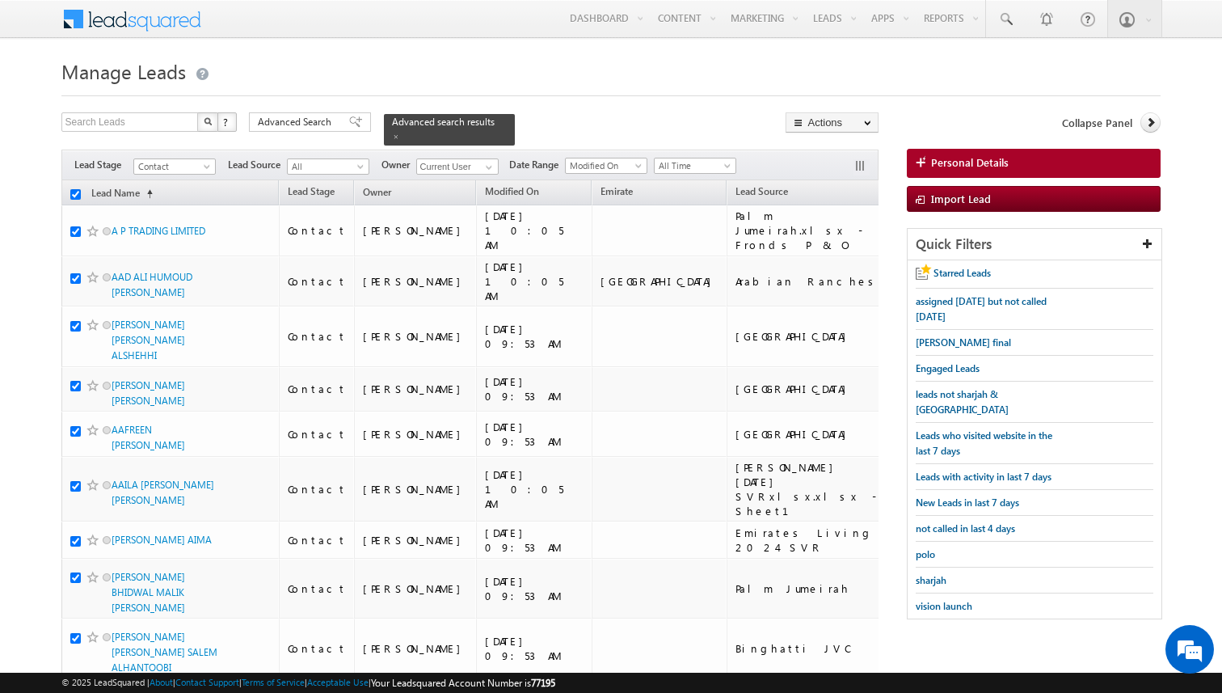
checkbox input "true"
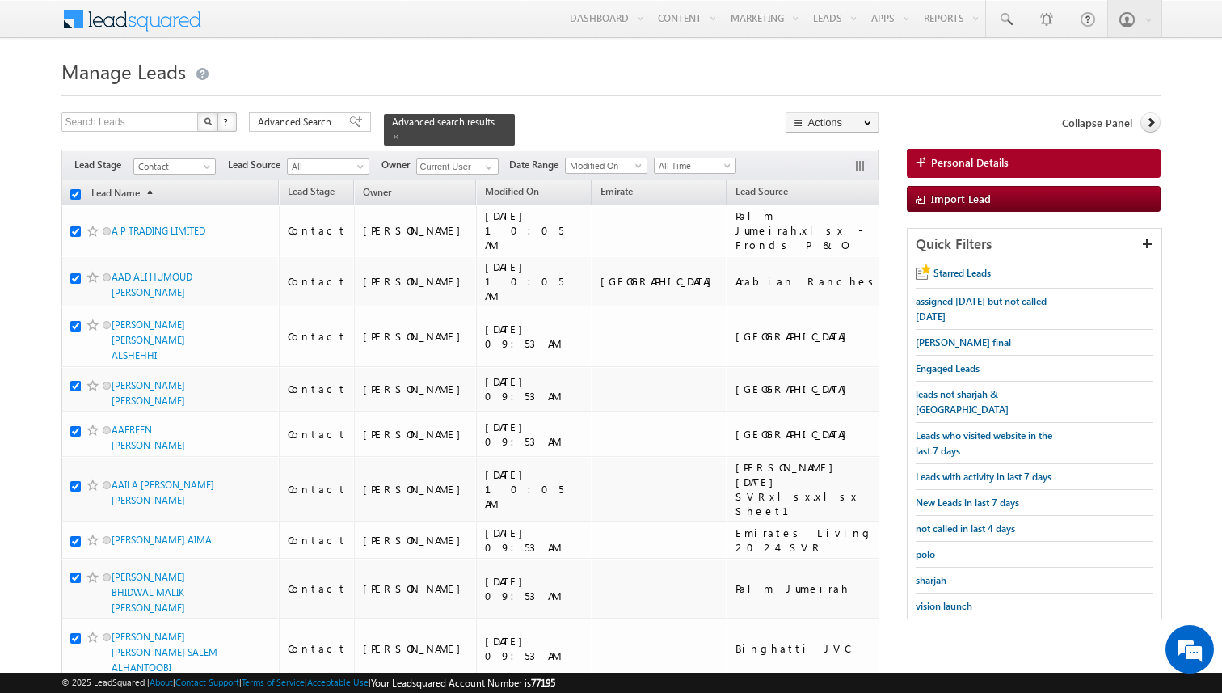
checkbox input "true"
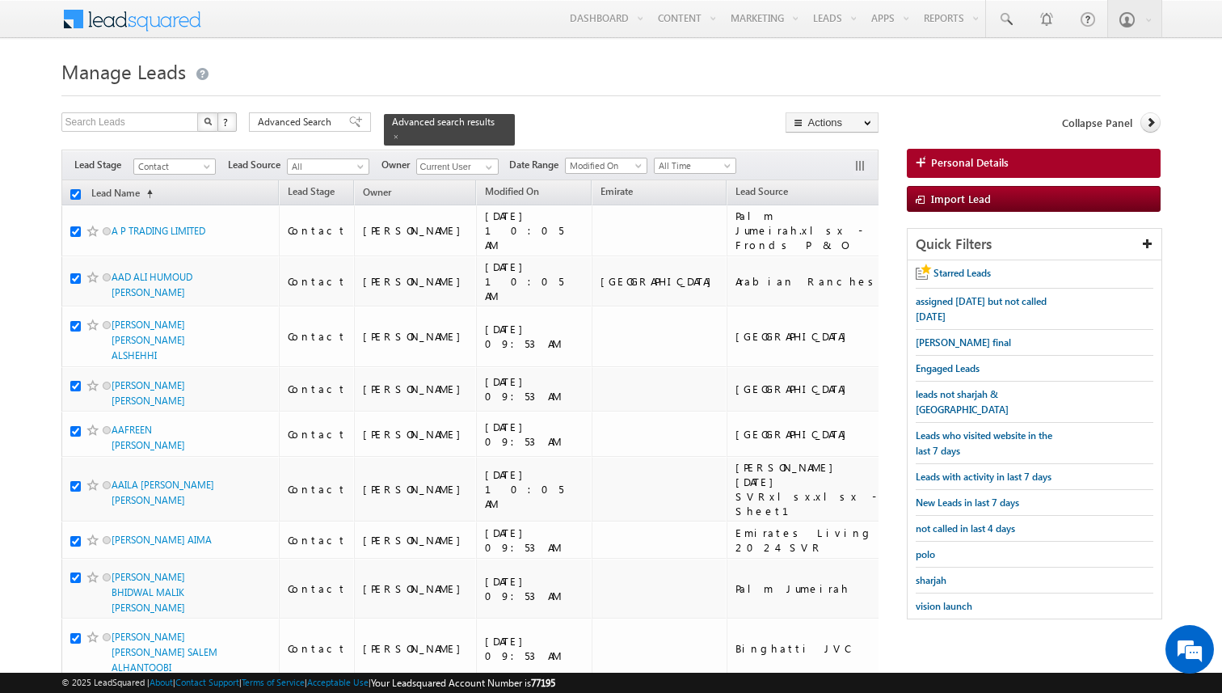
checkbox input "true"
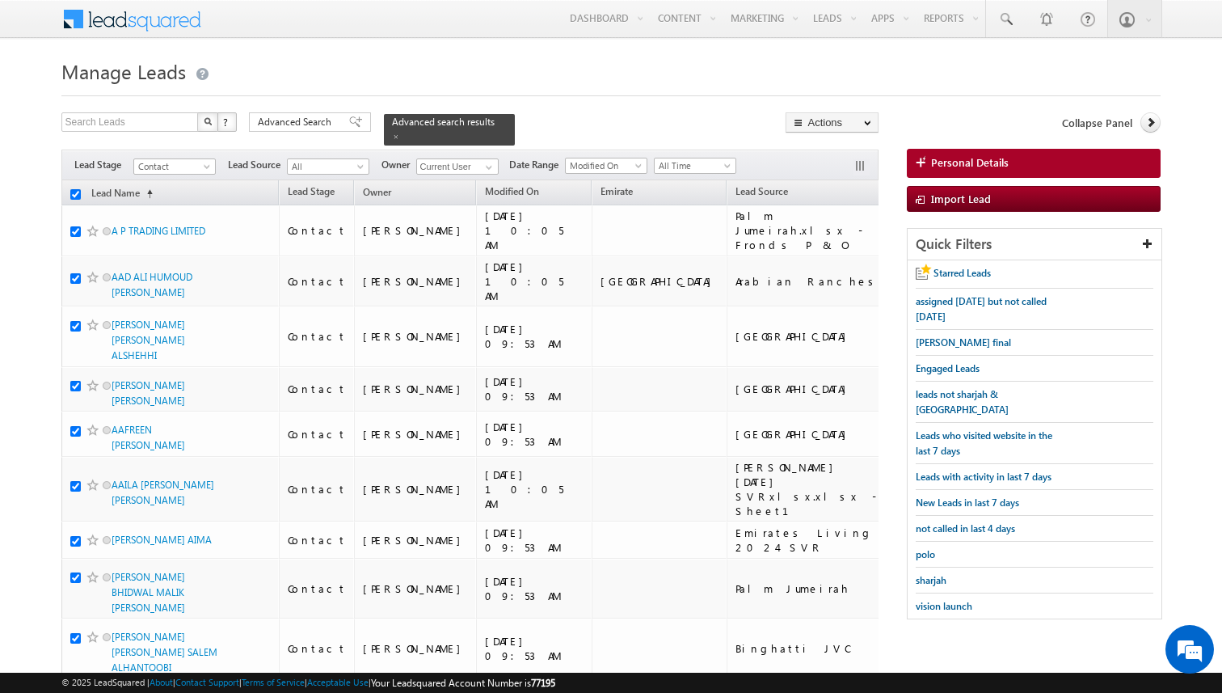
checkbox input "true"
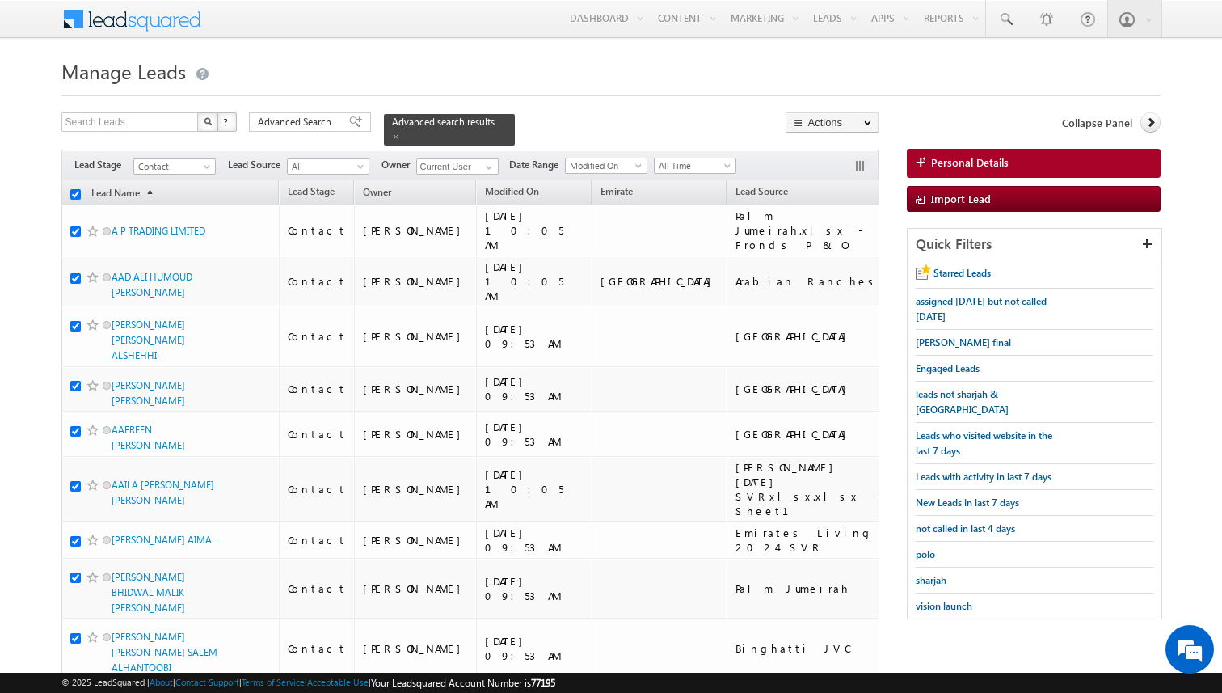
checkbox input "true"
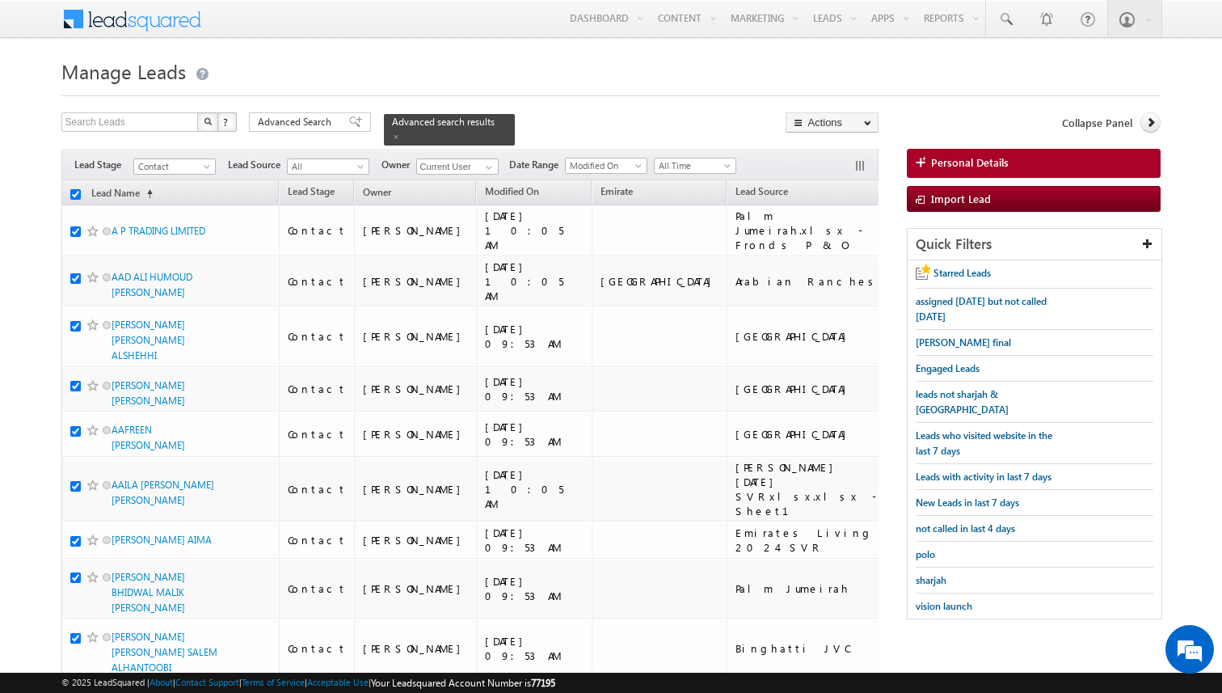
checkbox input "true"
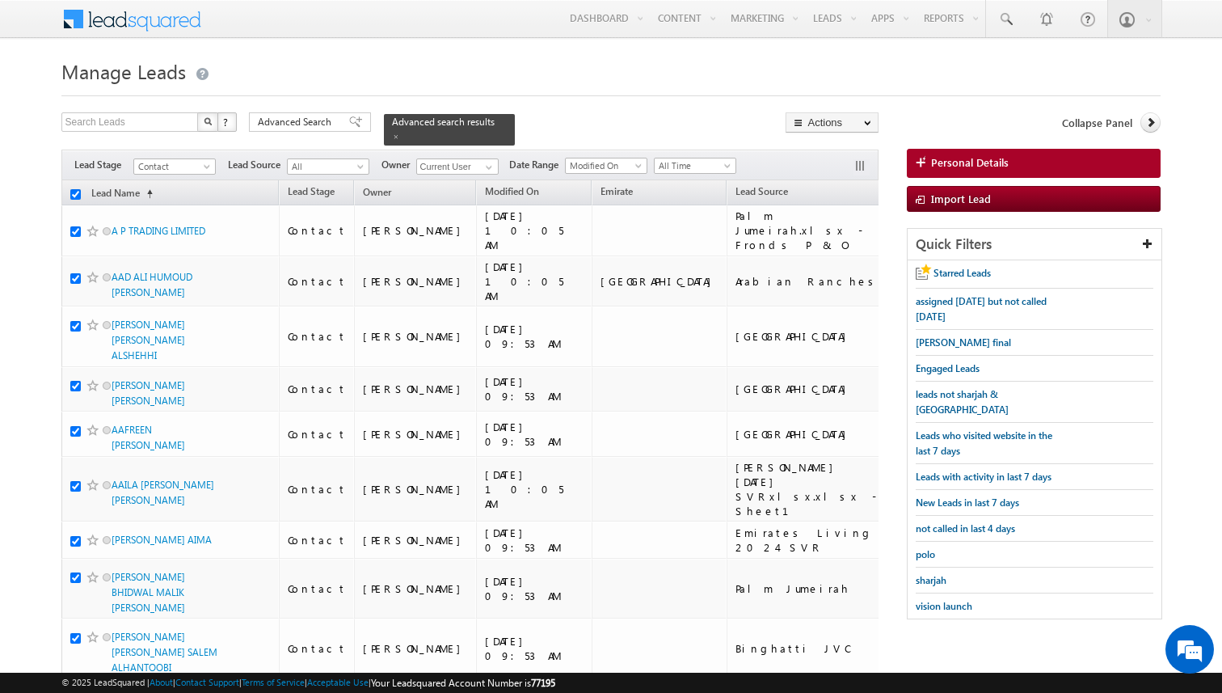
checkbox input "true"
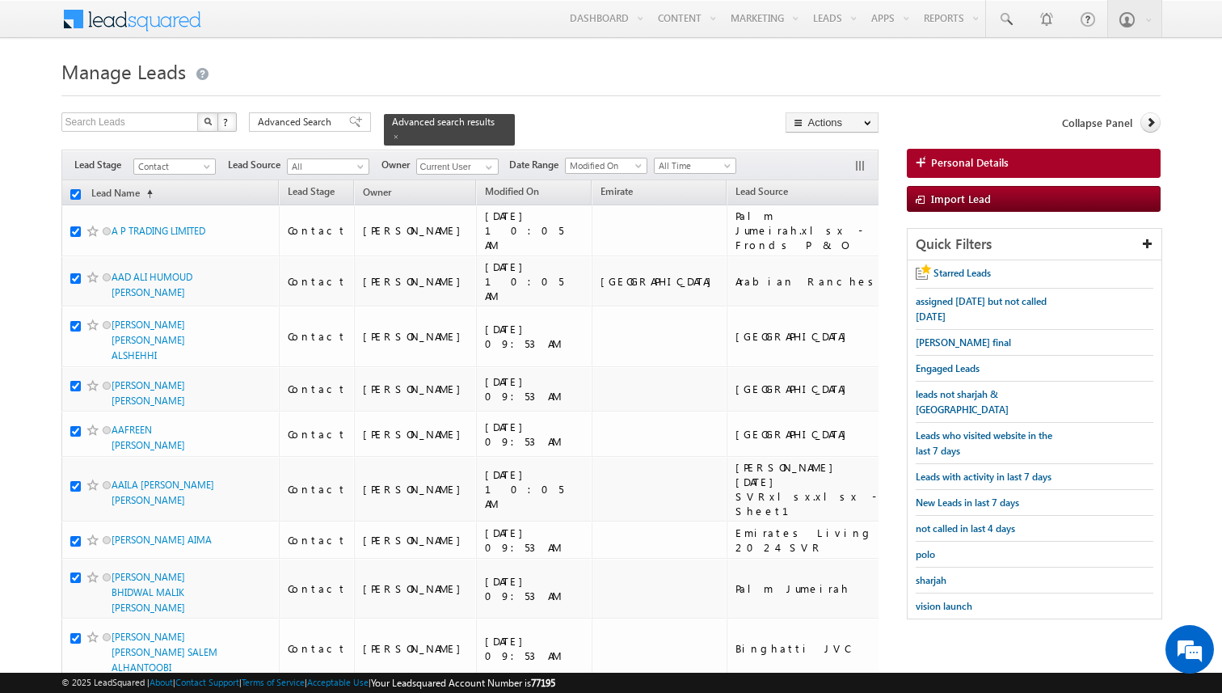
checkbox input "true"
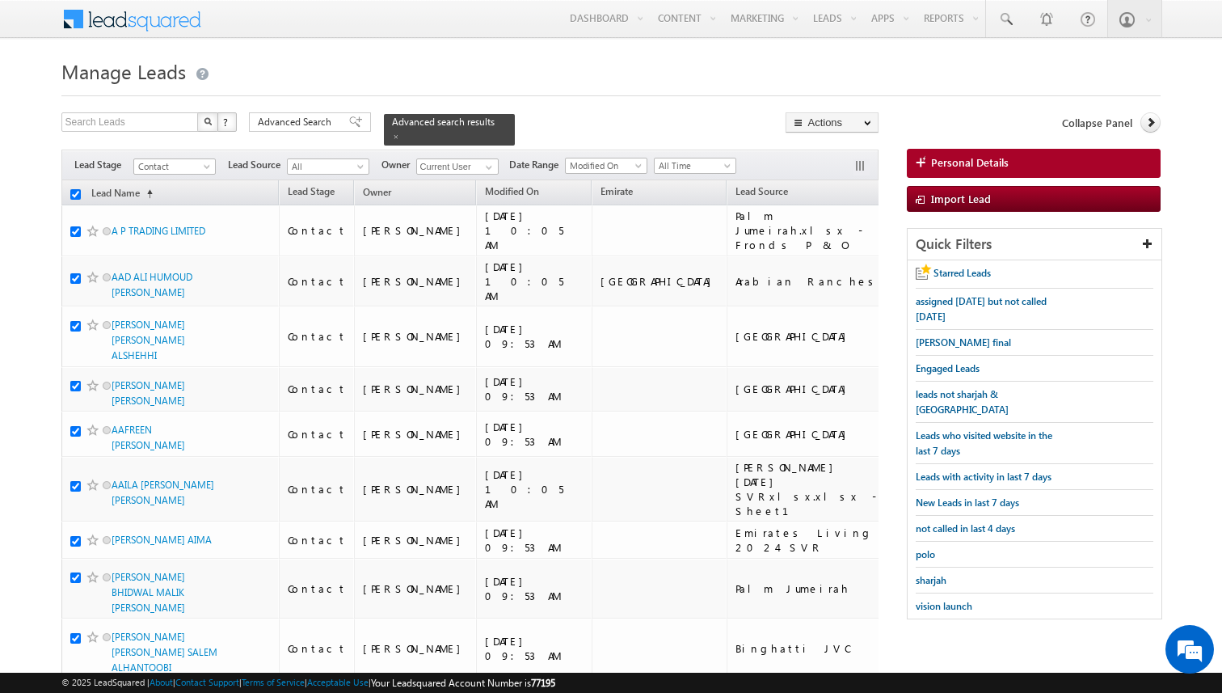
checkbox input "true"
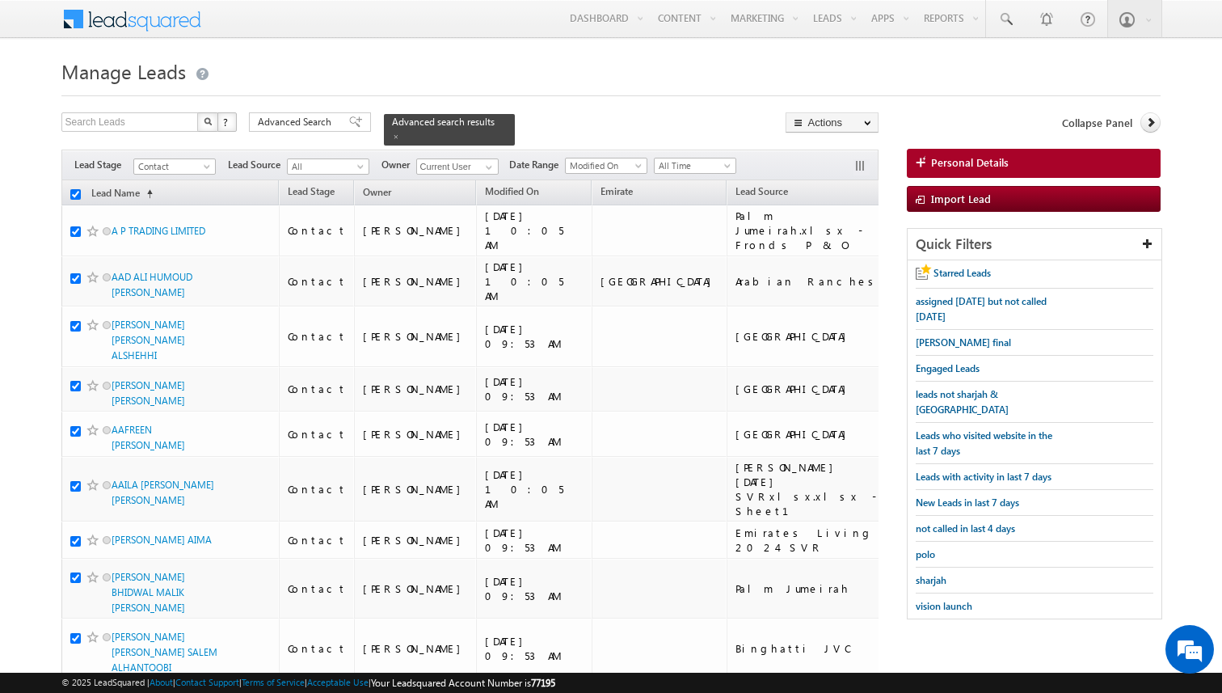
checkbox input "true"
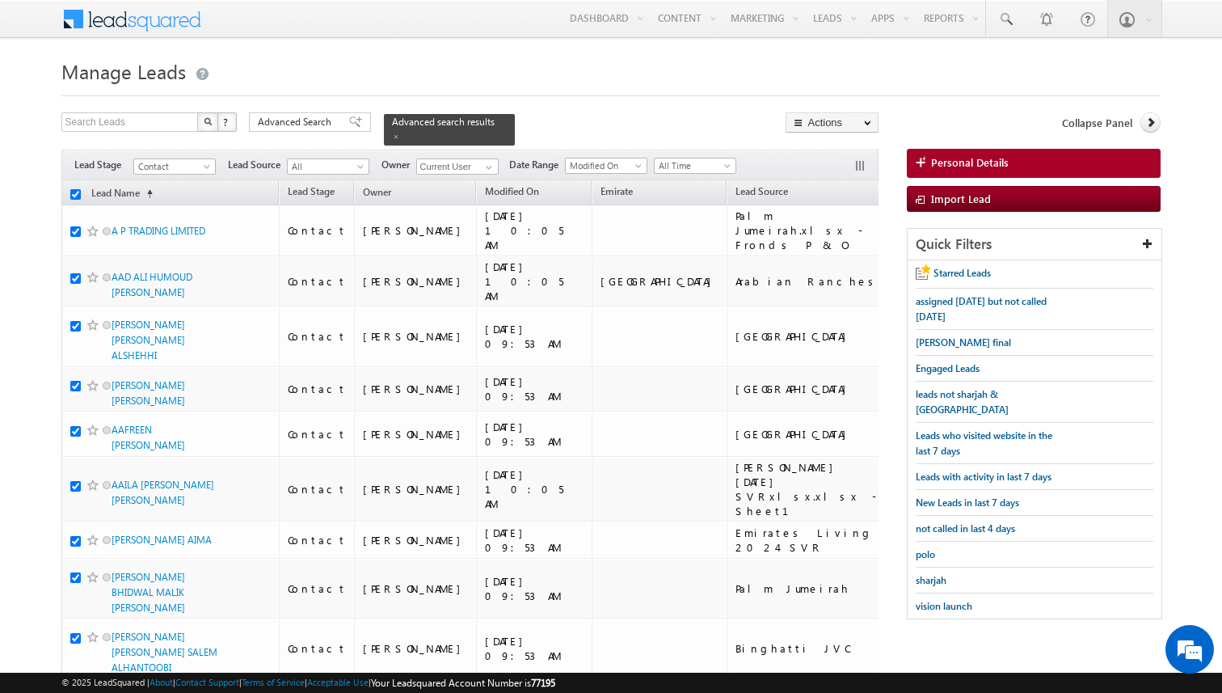
checkbox input "true"
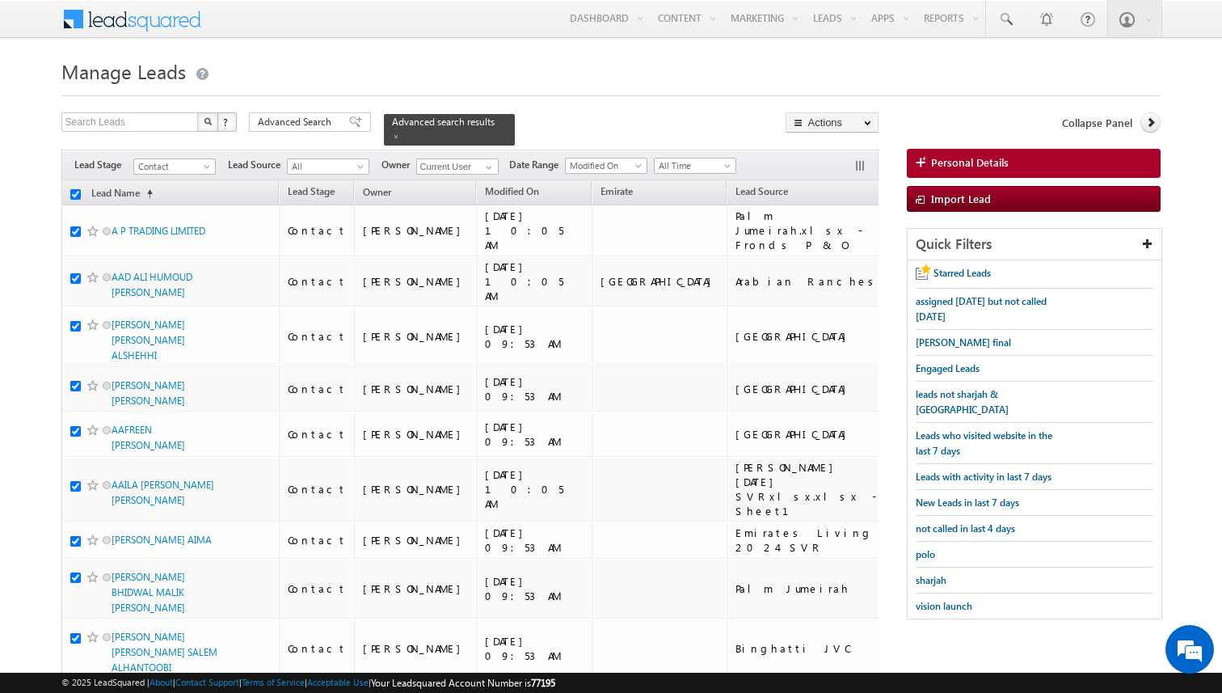
checkbox input "true"
click at [831, 168] on link "Bulk Update" at bounding box center [832, 164] width 91 height 19
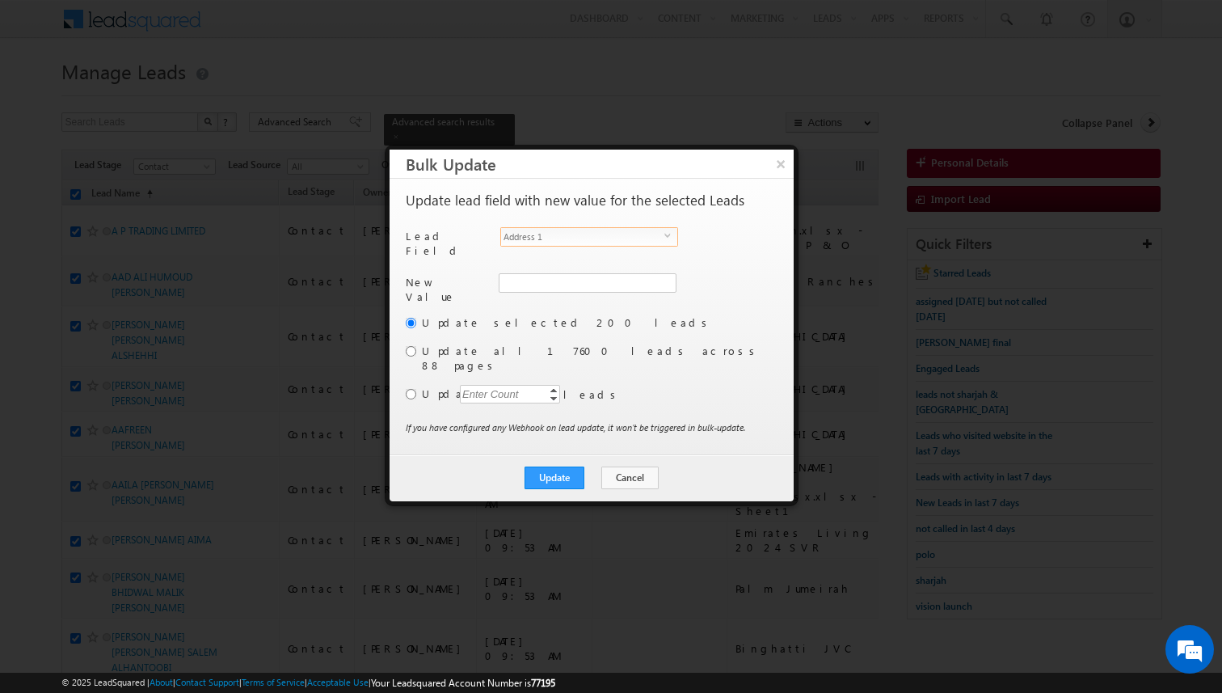
click at [627, 240] on span "Address 1" at bounding box center [582, 237] width 163 height 18
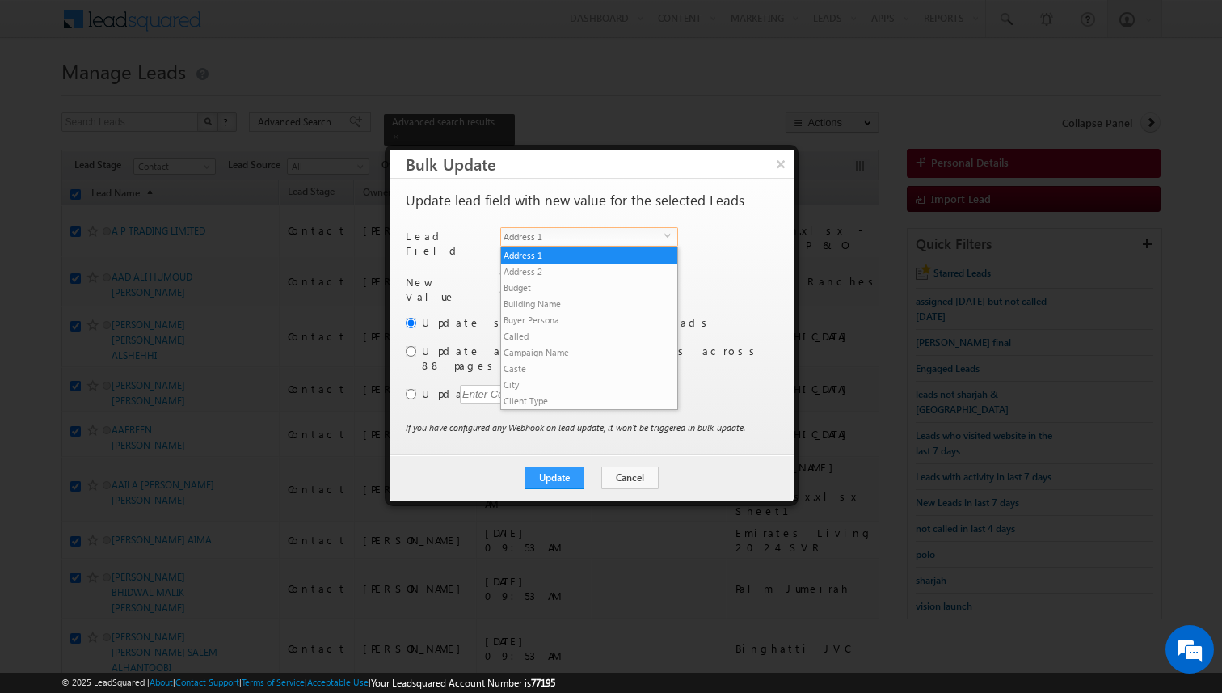
scroll to position [631, 0]
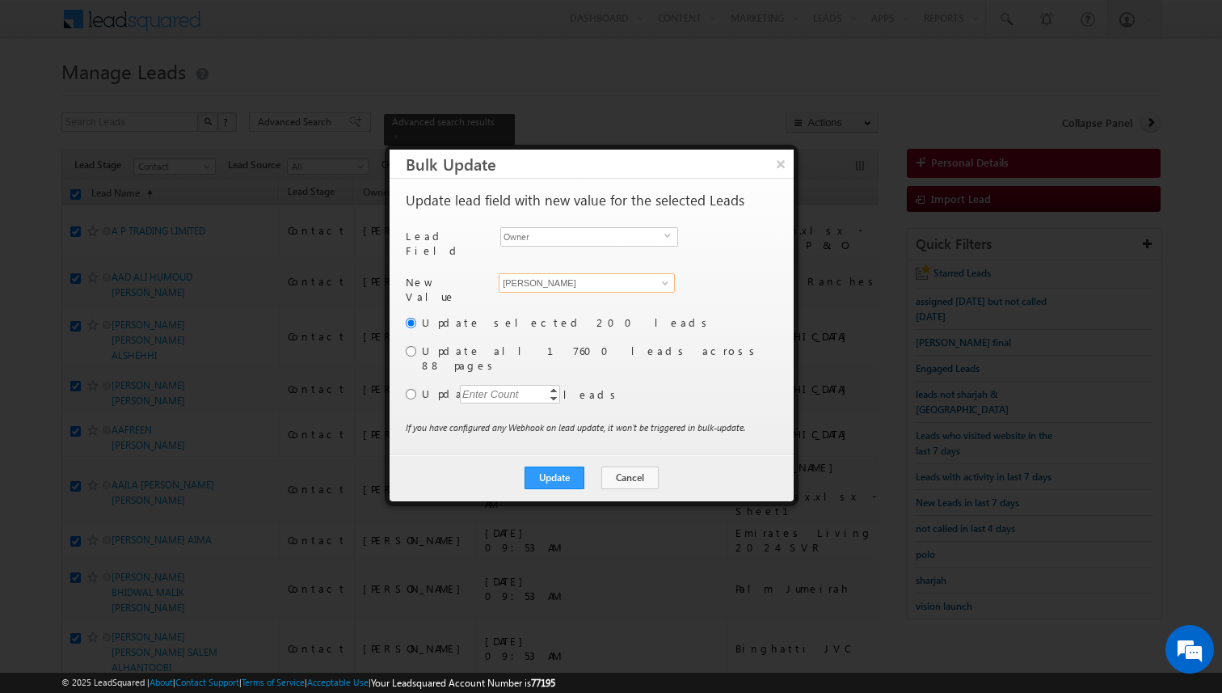
click at [576, 280] on input "[PERSON_NAME]" at bounding box center [587, 282] width 176 height 19
click at [407, 389] on input "radio" at bounding box center [411, 394] width 11 height 11
click at [467, 385] on div "Enter Count" at bounding box center [490, 394] width 61 height 19
click at [559, 466] on button "Update" at bounding box center [555, 477] width 60 height 23
